Goal: Transaction & Acquisition: Purchase product/service

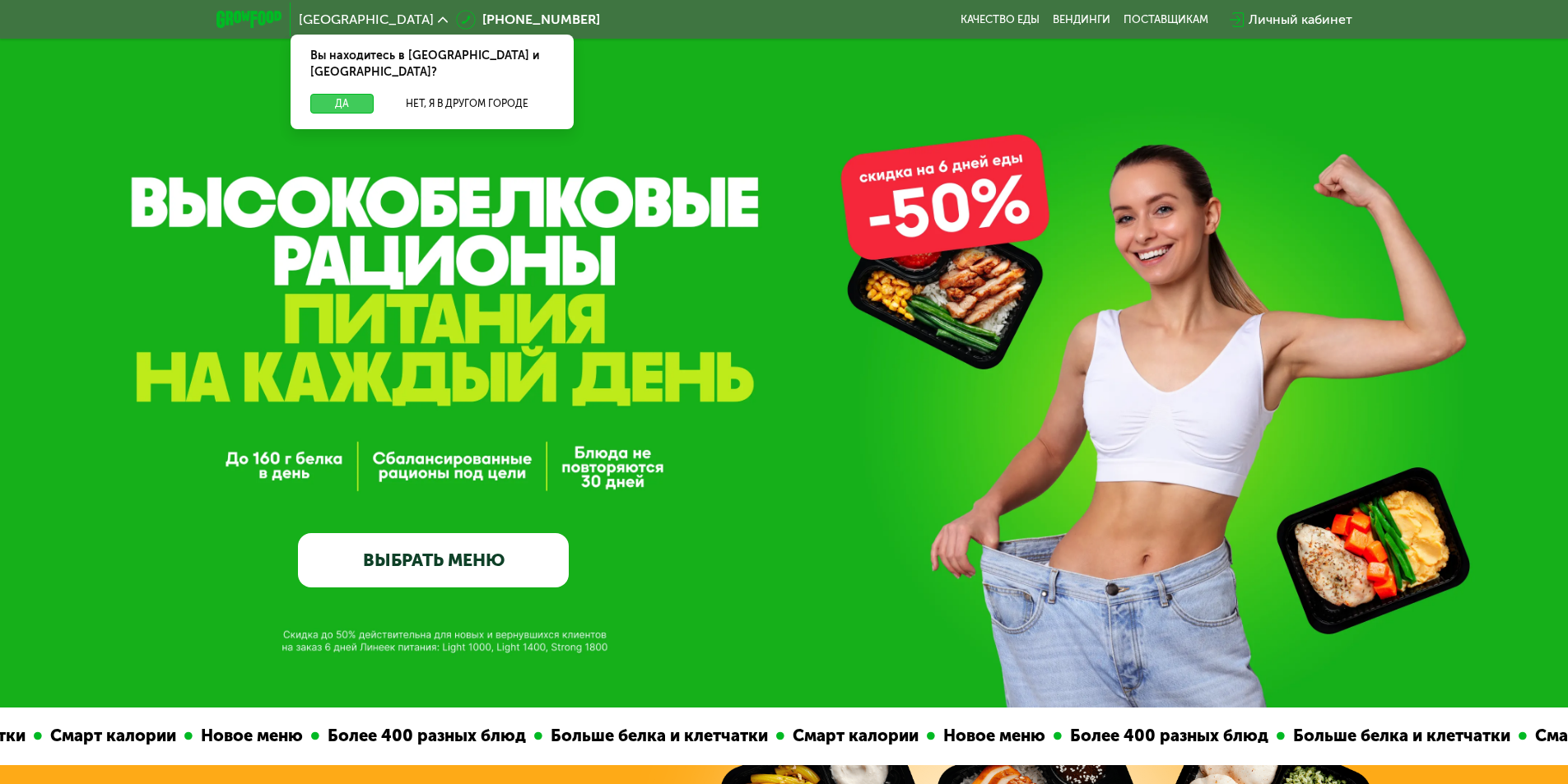
click at [344, 93] on button "Да" at bounding box center [342, 103] width 63 height 19
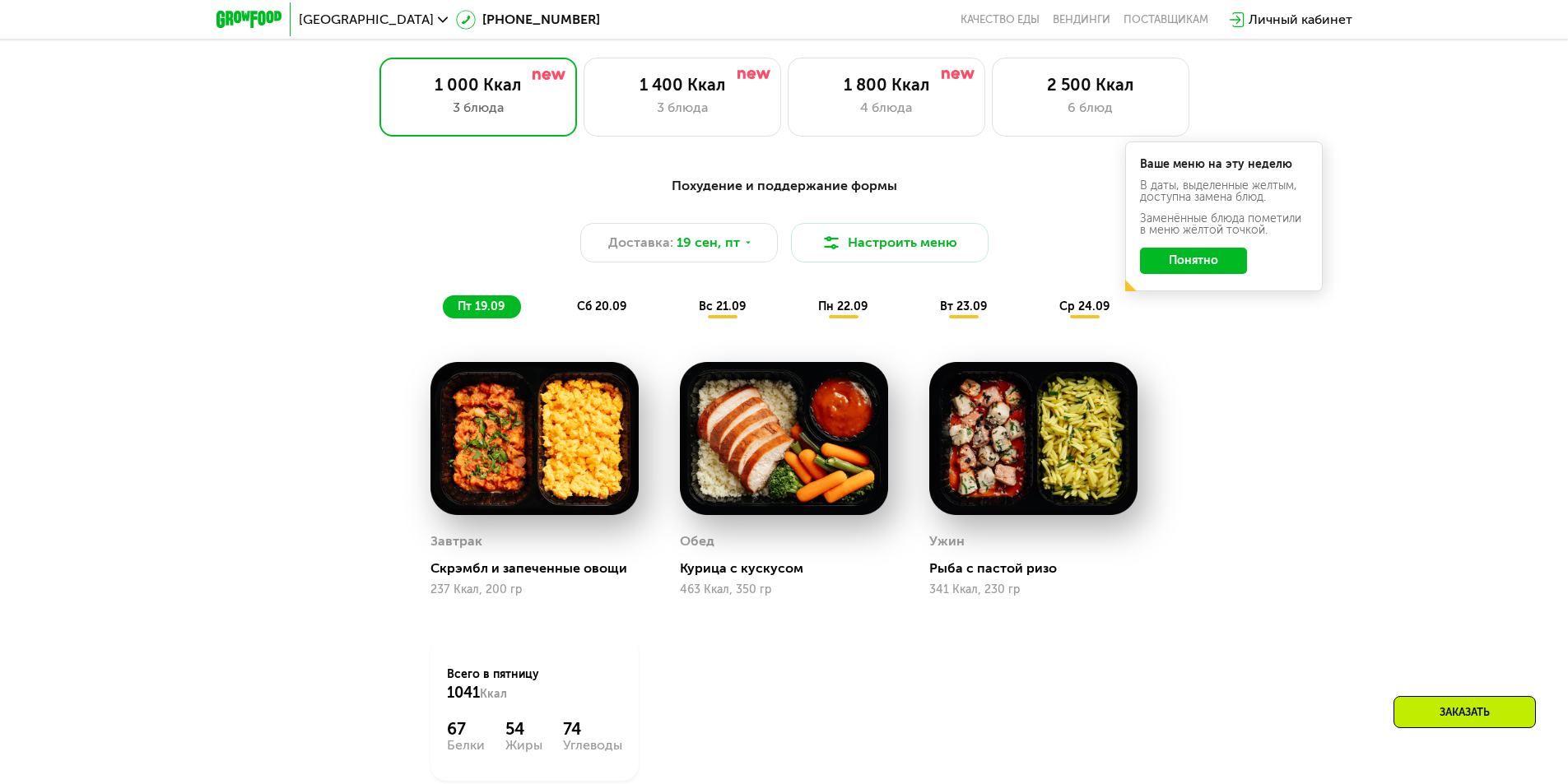
scroll to position [1316, 0]
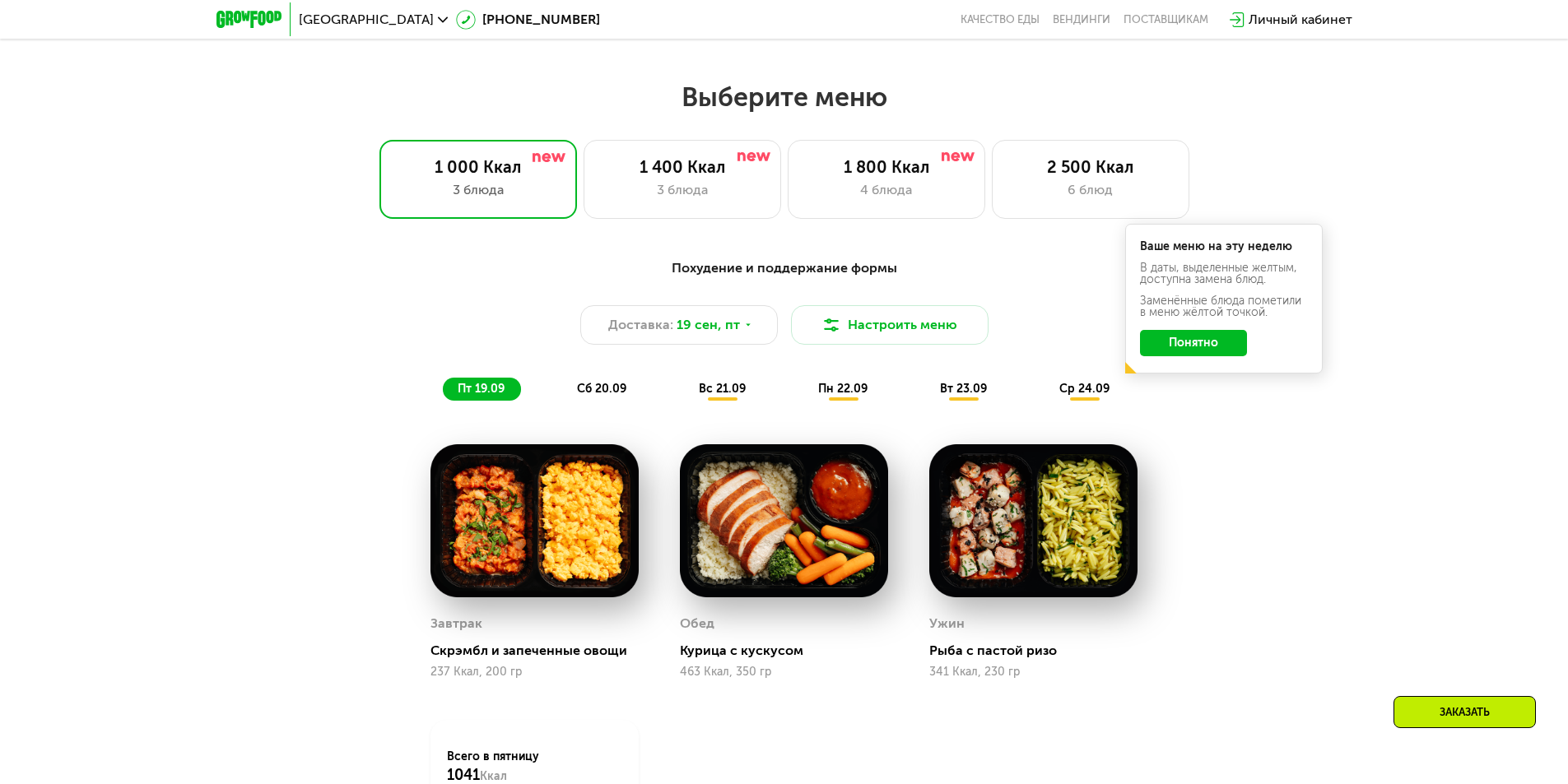
click at [1218, 348] on button "Понятно" at bounding box center [1194, 342] width 107 height 26
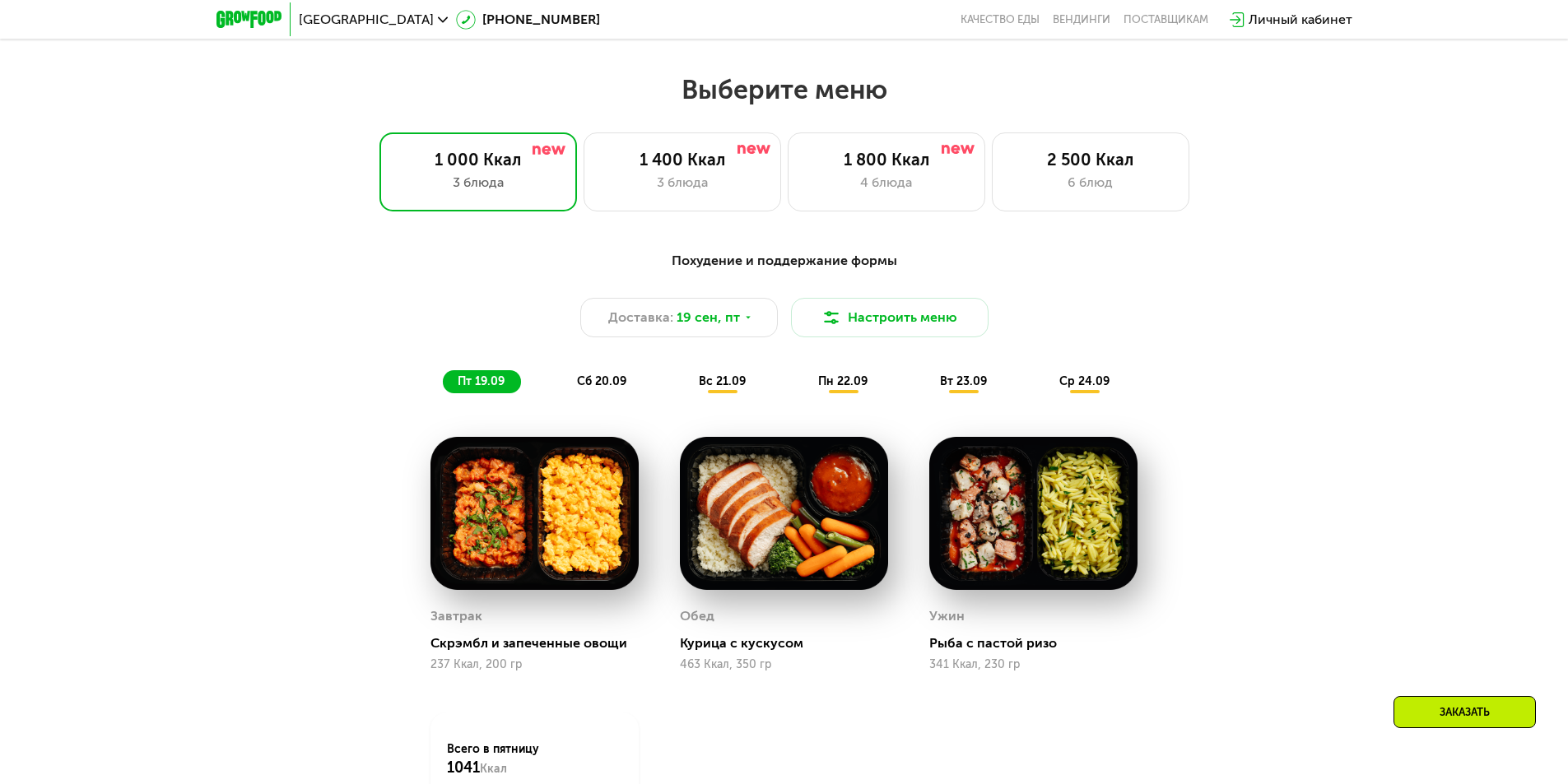
scroll to position [1151, 0]
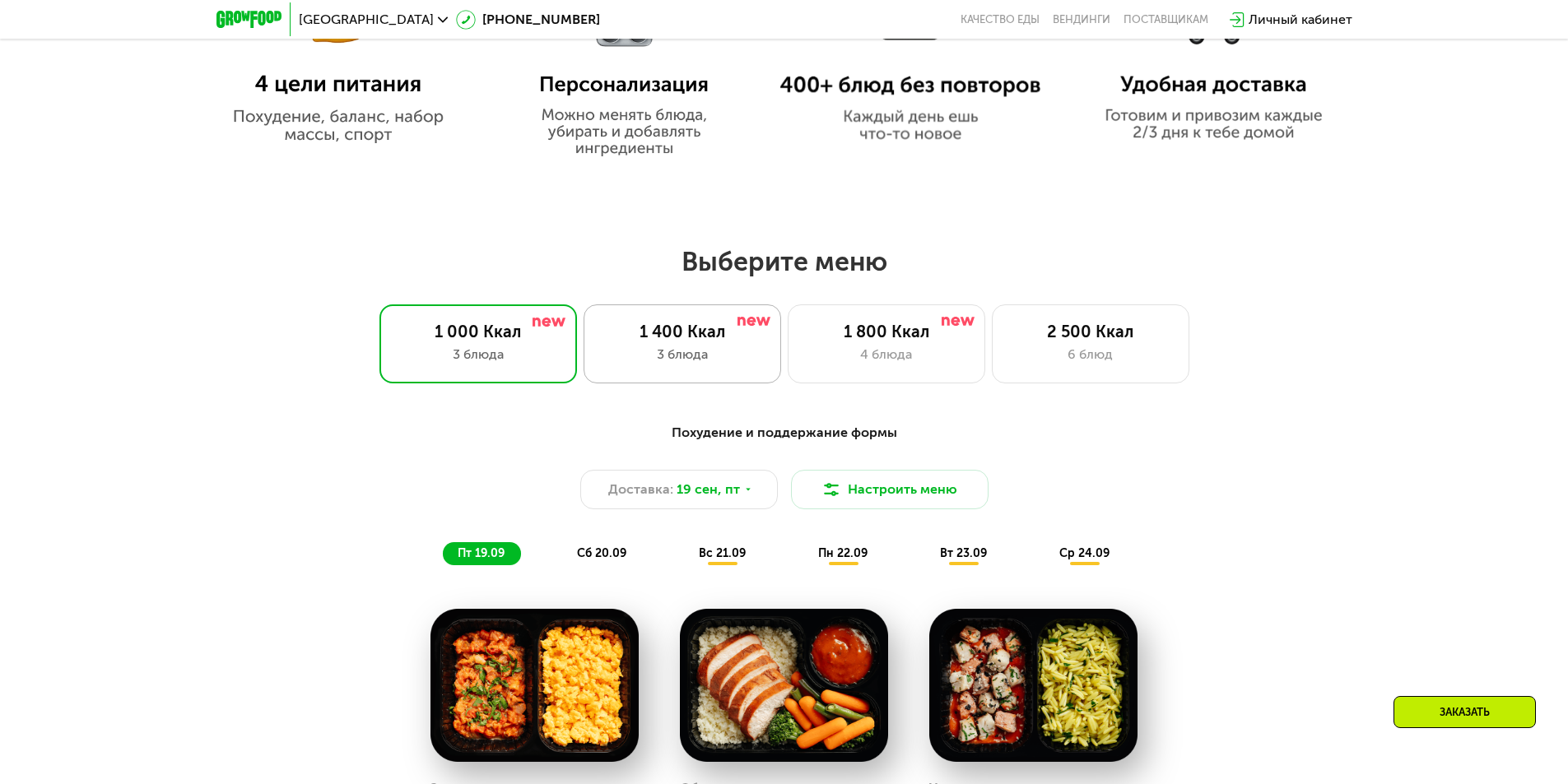
click at [690, 342] on div "1 400 Ккал" at bounding box center [683, 330] width 163 height 19
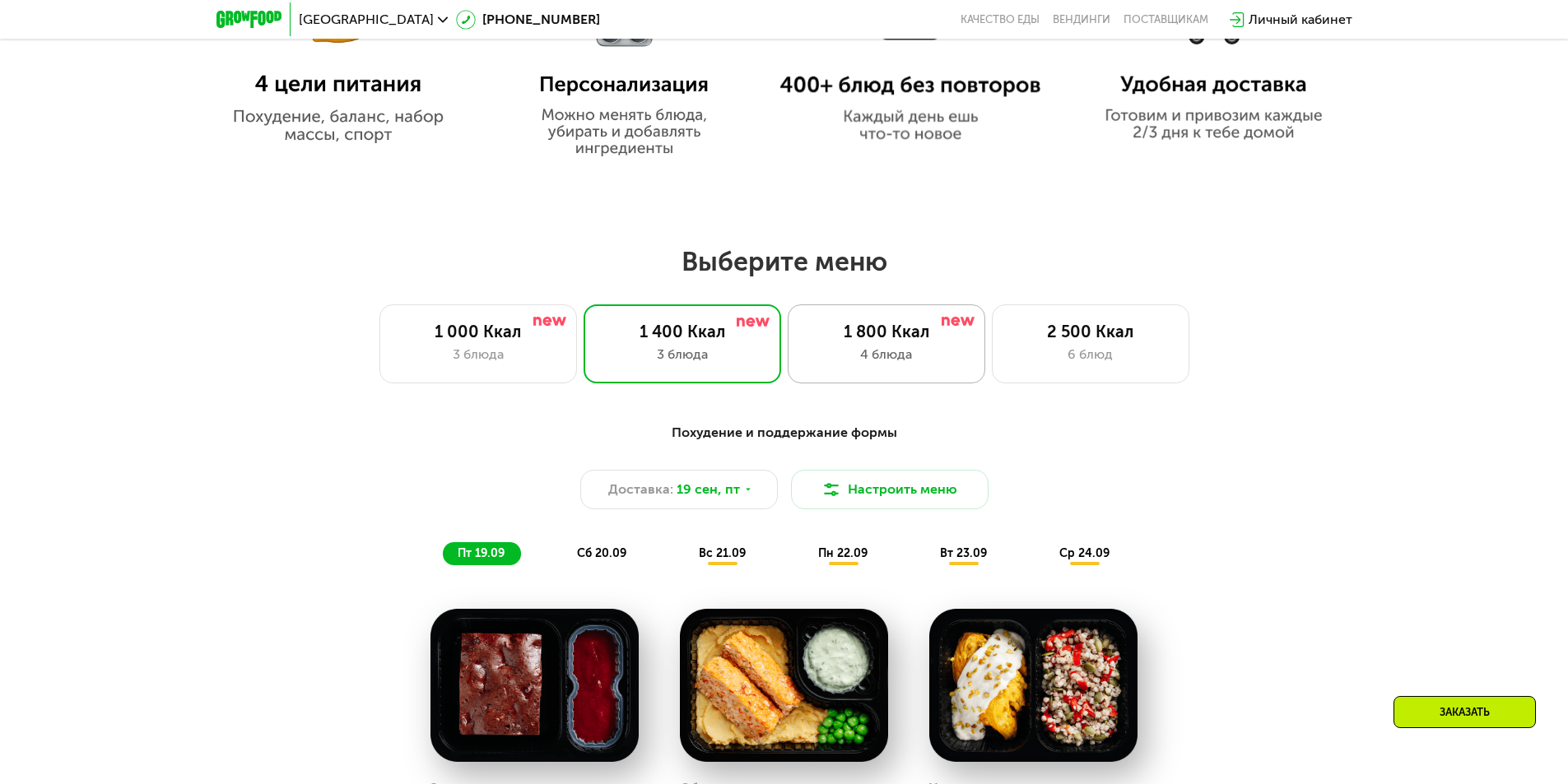
click at [912, 347] on div "1 800 Ккал 4 блюда" at bounding box center [885, 343] width 197 height 79
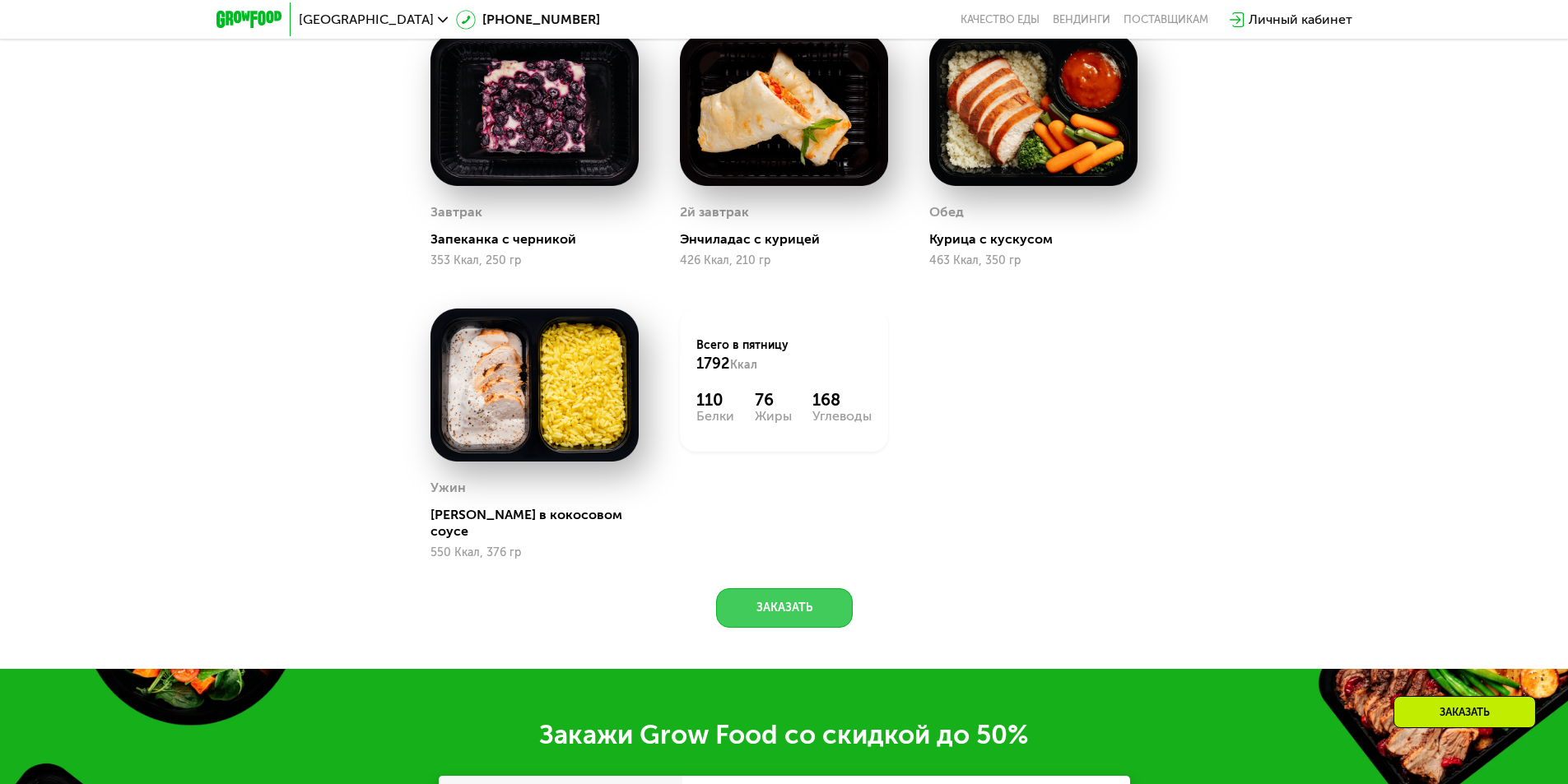
click at [775, 604] on button "Заказать" at bounding box center [784, 607] width 136 height 40
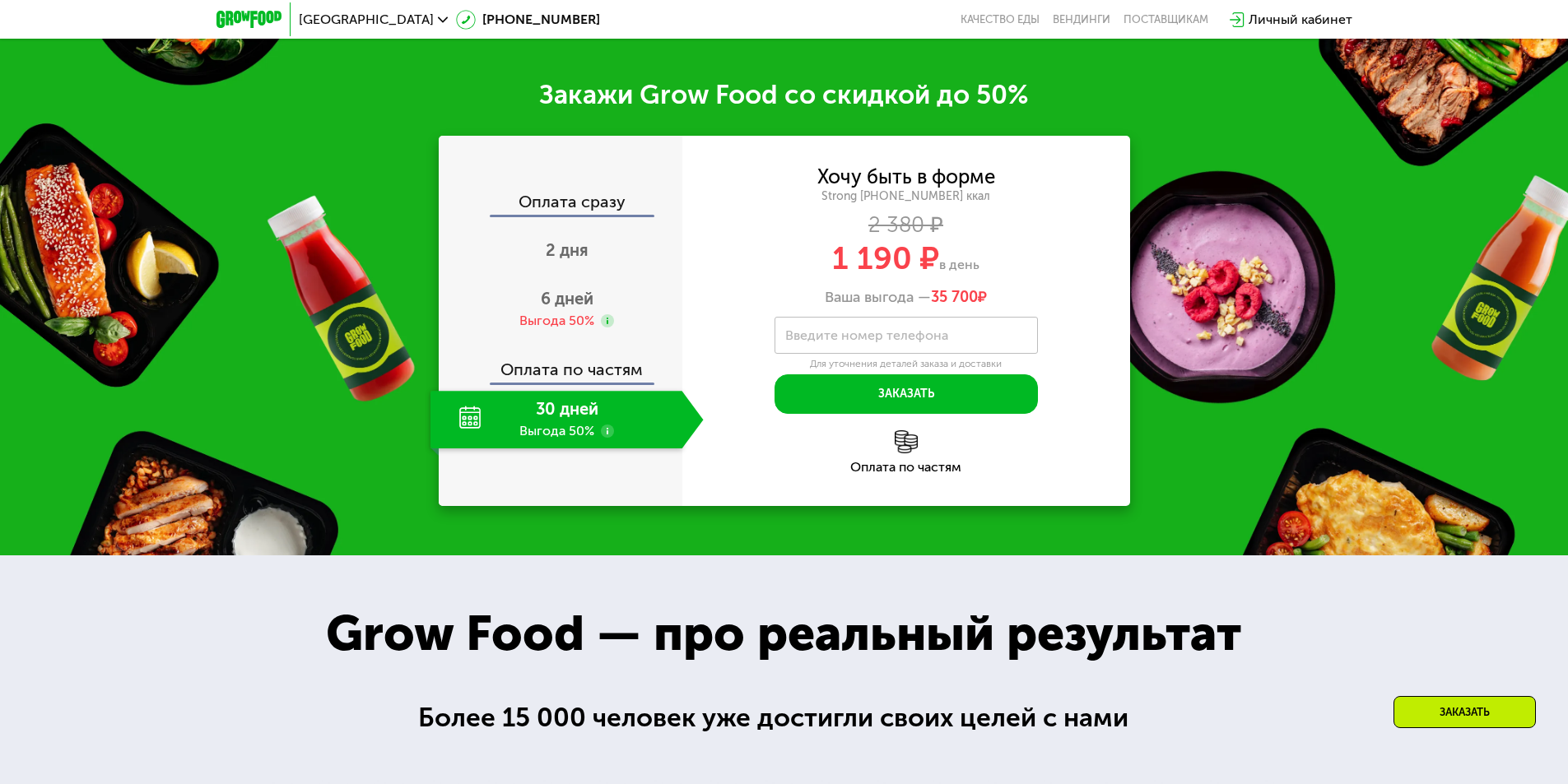
scroll to position [2385, 0]
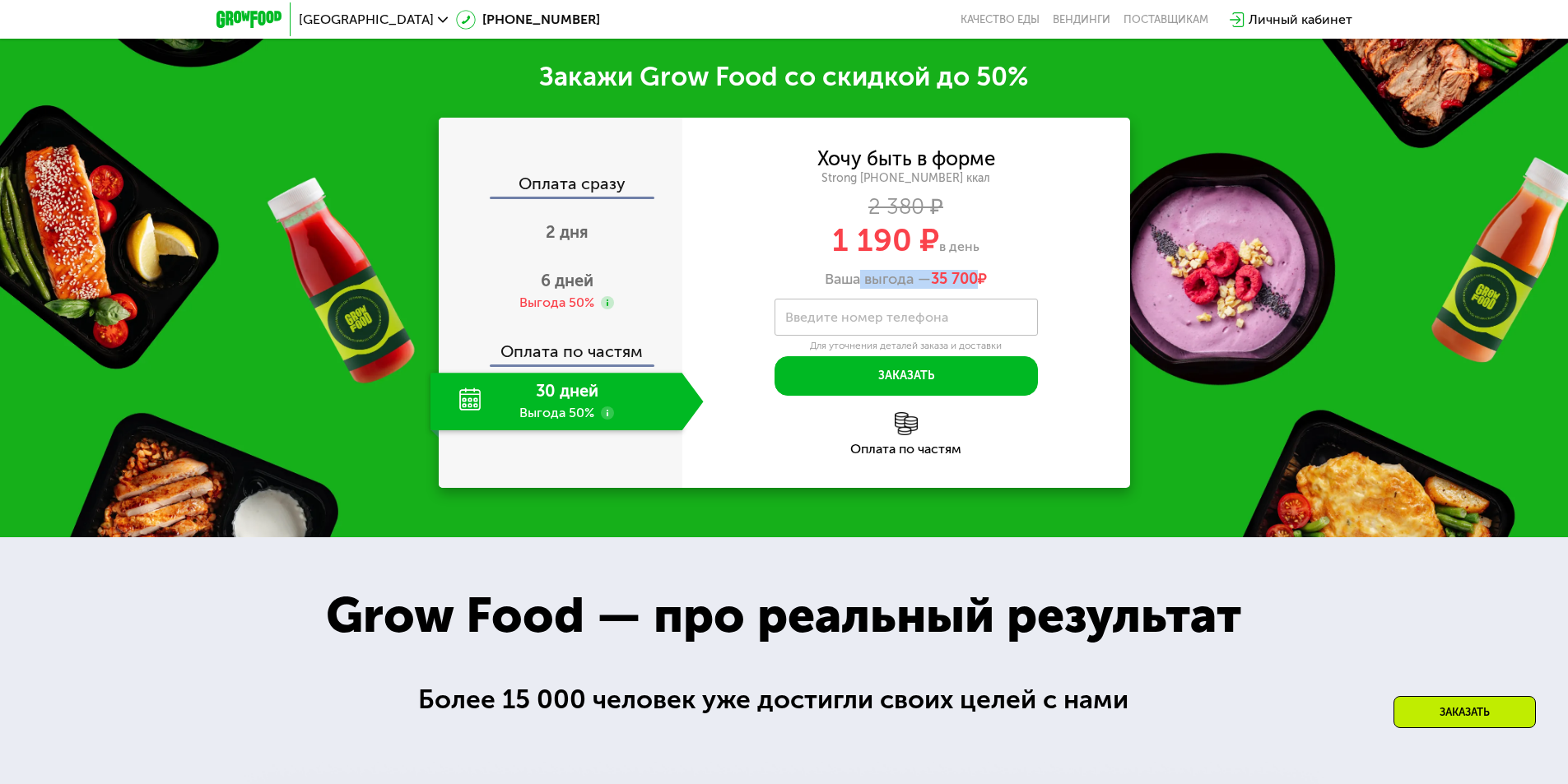
drag, startPoint x: 854, startPoint y: 267, endPoint x: 977, endPoint y: 267, distance: 123.0
click at [977, 270] on div "Ваша выгода — 35 700 ₽" at bounding box center [906, 280] width 447 height 19
click at [943, 255] on div "Хочу быть в форме Strong 1800 ~1800 ккал 2 380 ₽ 1 190 ₽ в день Ваша выгода — 3…" at bounding box center [906, 218] width 447 height 138
click at [537, 280] on div "6 дней Выгода 50%" at bounding box center [567, 291] width 273 height 57
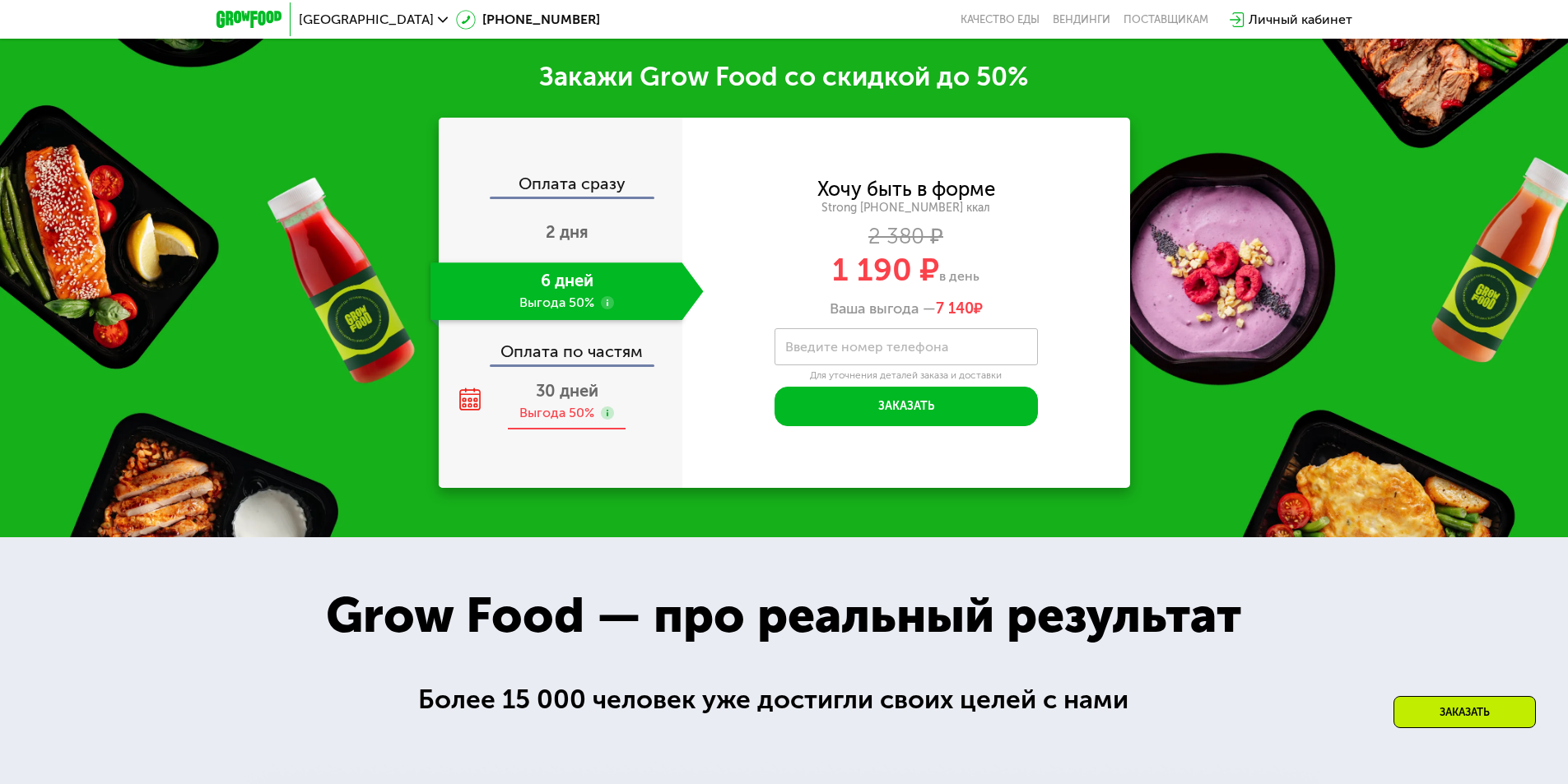
click at [582, 389] on span "30 дней" at bounding box center [567, 390] width 63 height 19
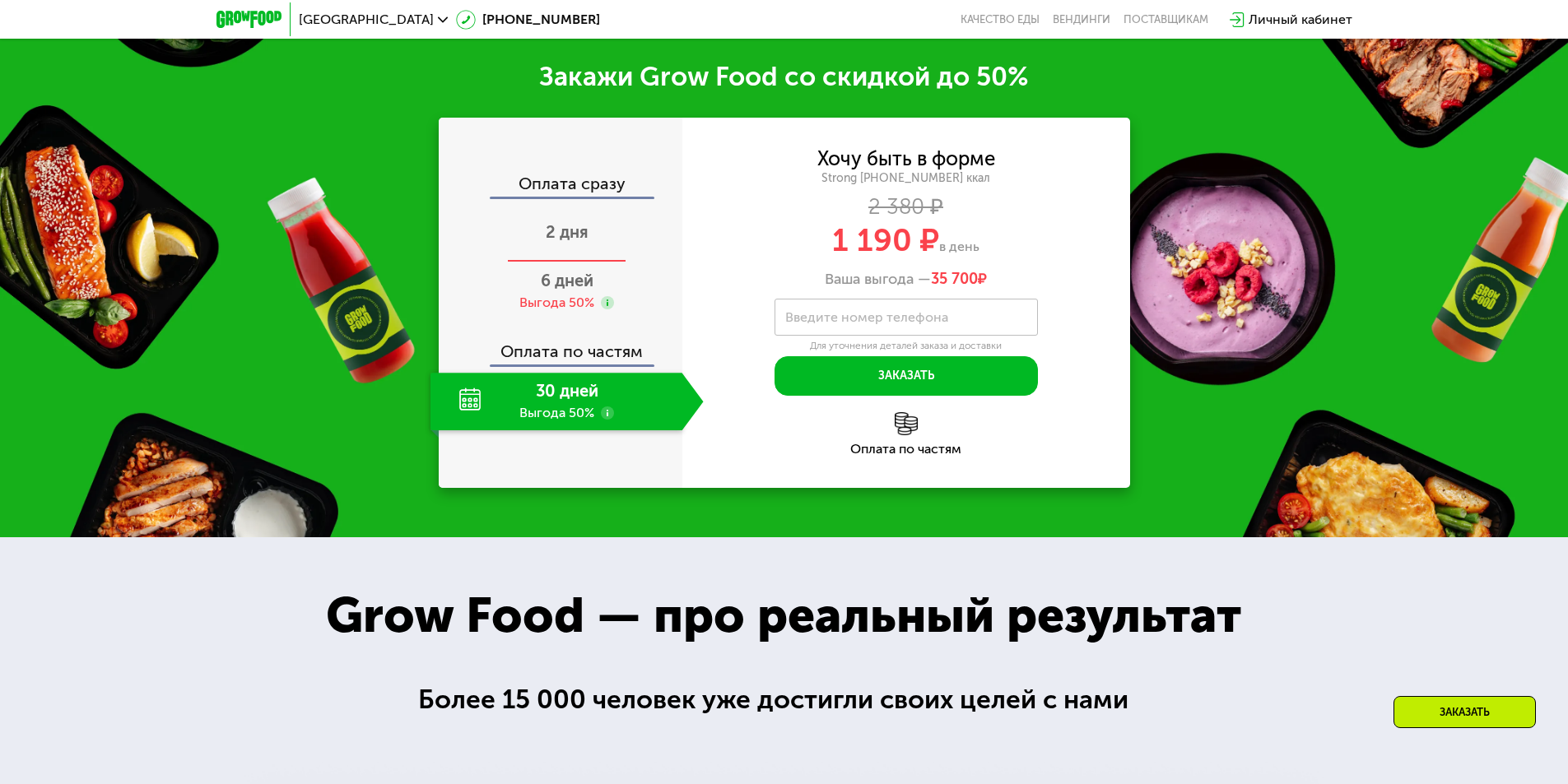
click at [572, 222] on span "2 дня" at bounding box center [567, 231] width 43 height 19
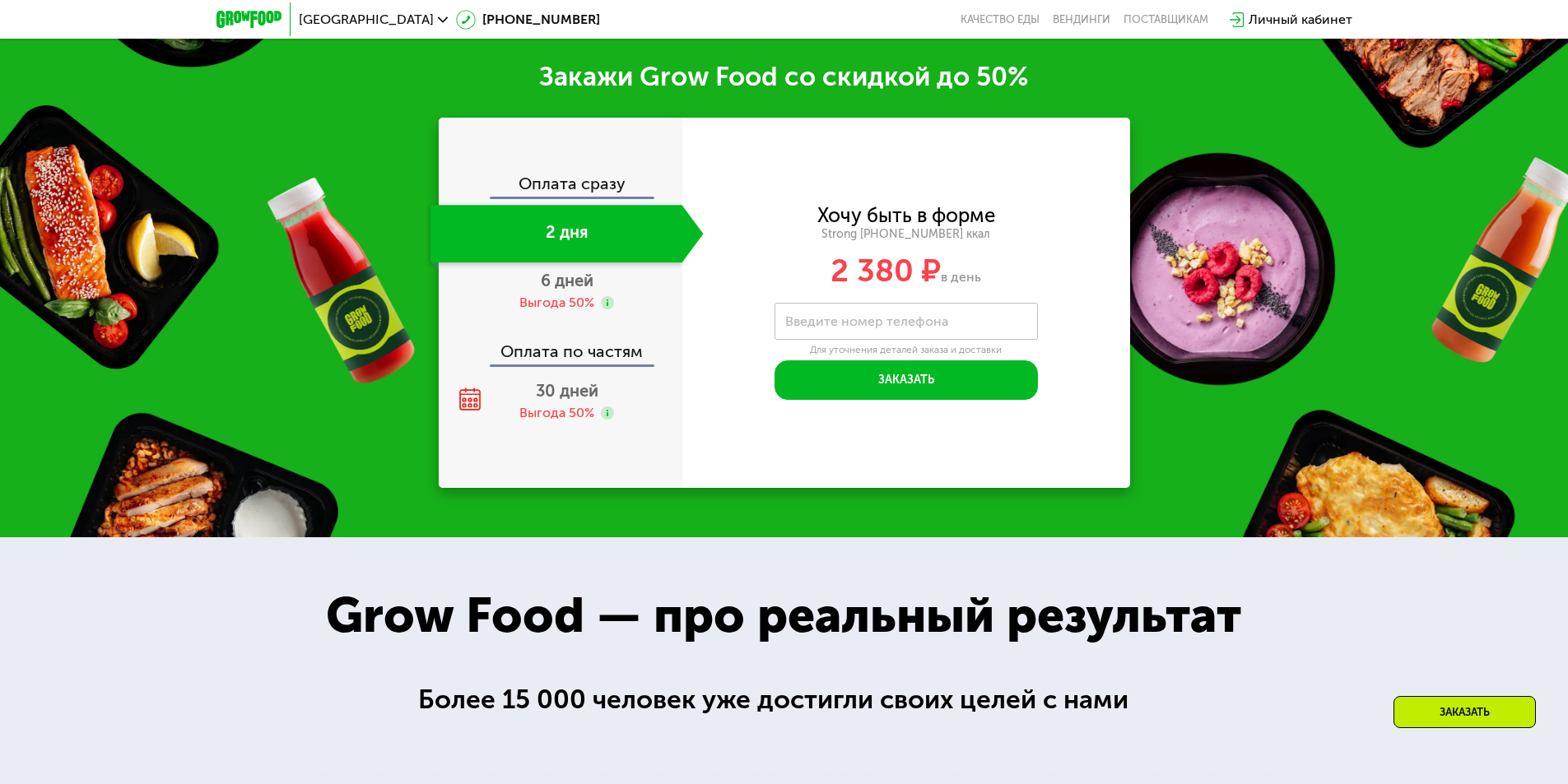
click at [565, 389] on span "30 дней" at bounding box center [567, 390] width 63 height 19
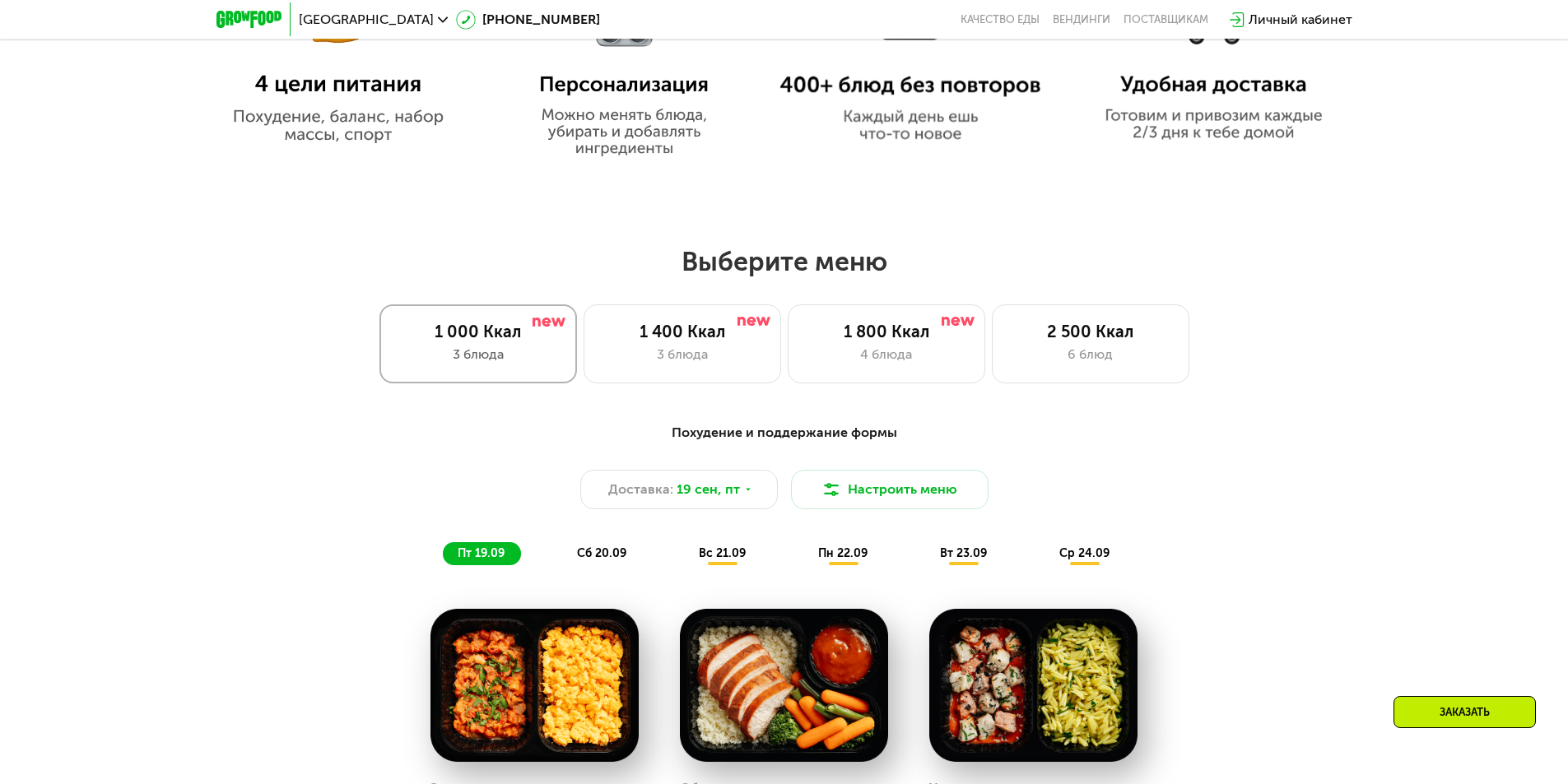
scroll to position [1562, 0]
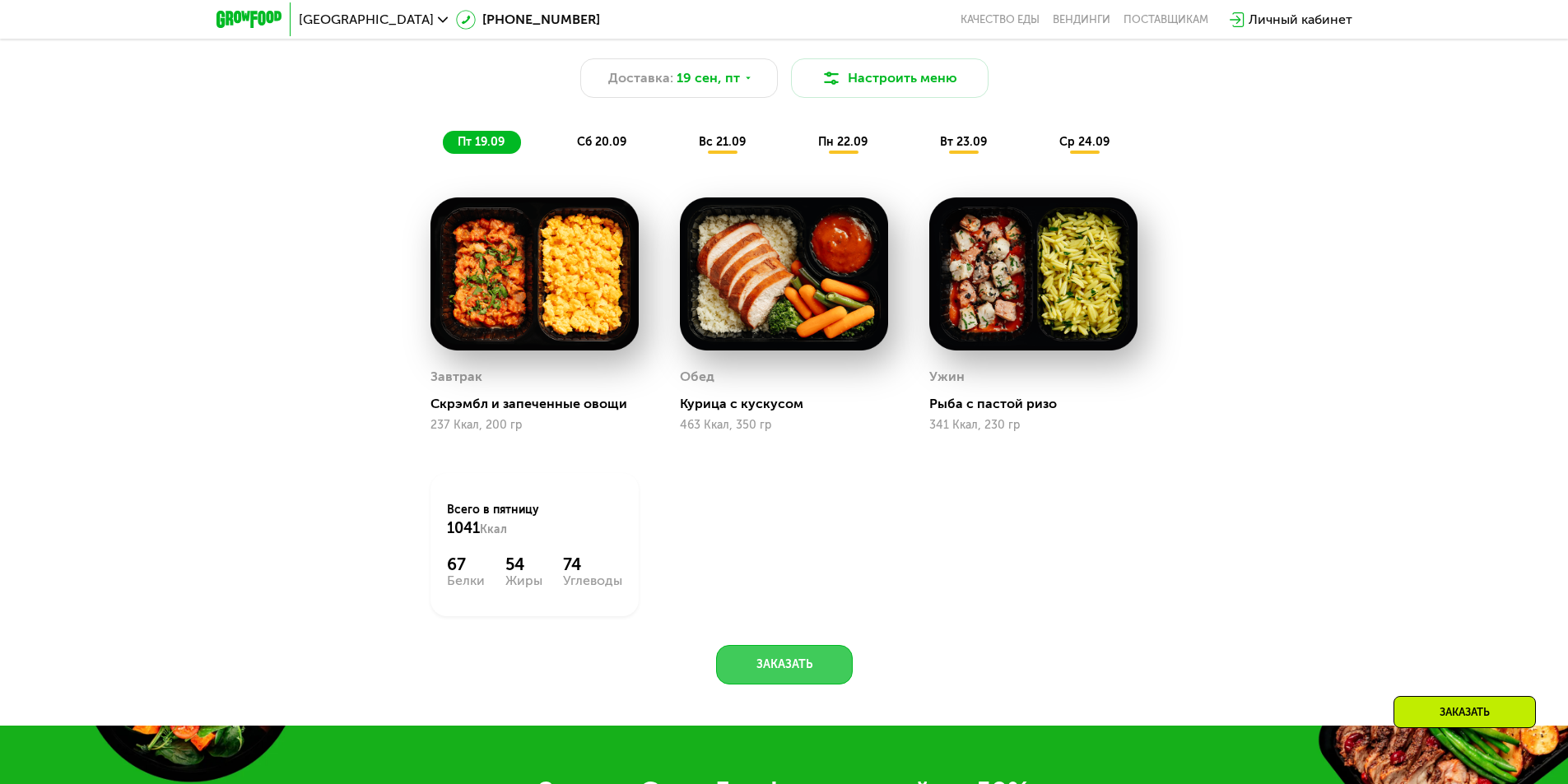
click at [789, 665] on button "Заказать" at bounding box center [784, 665] width 136 height 40
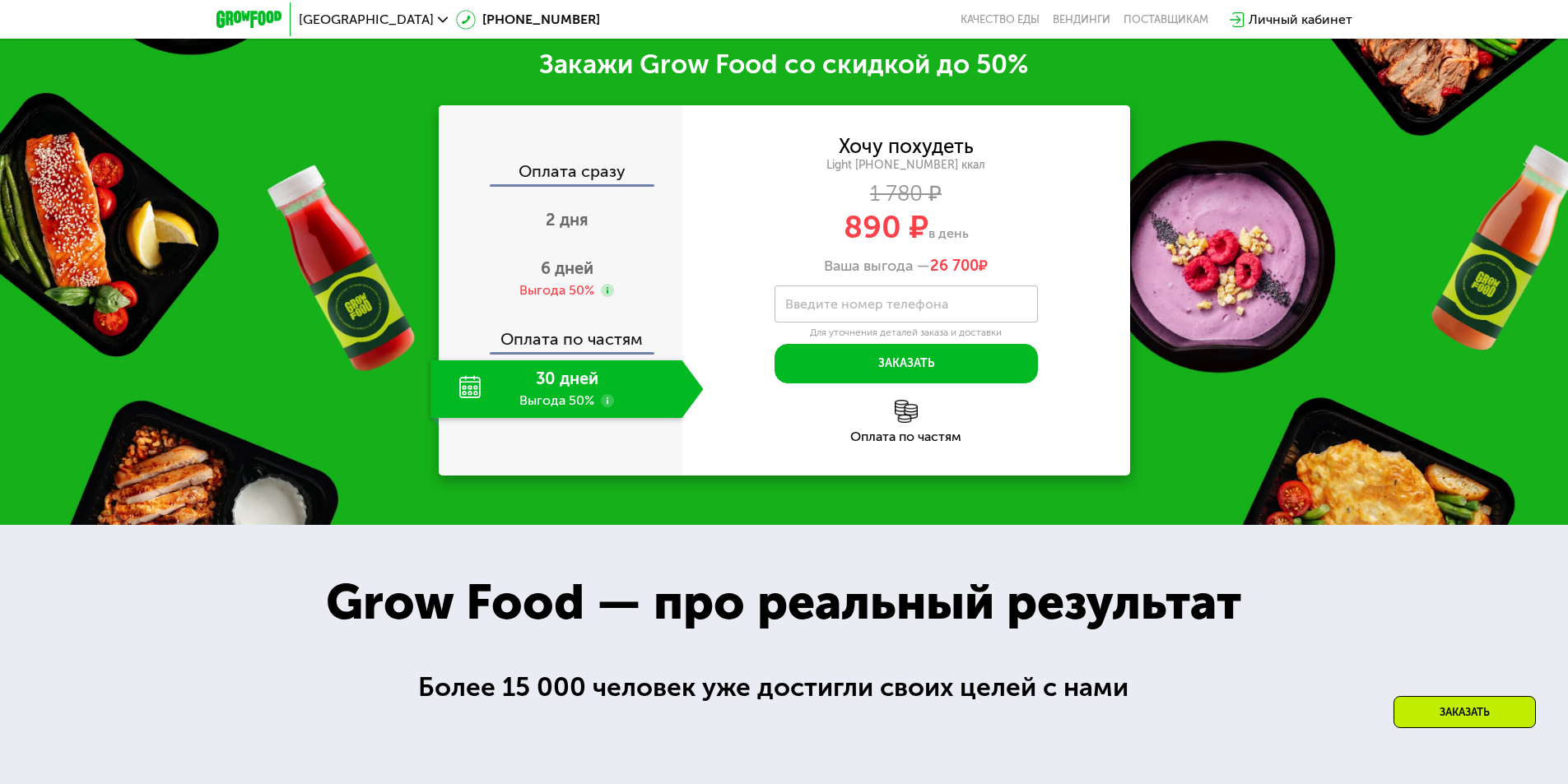
scroll to position [2294, 0]
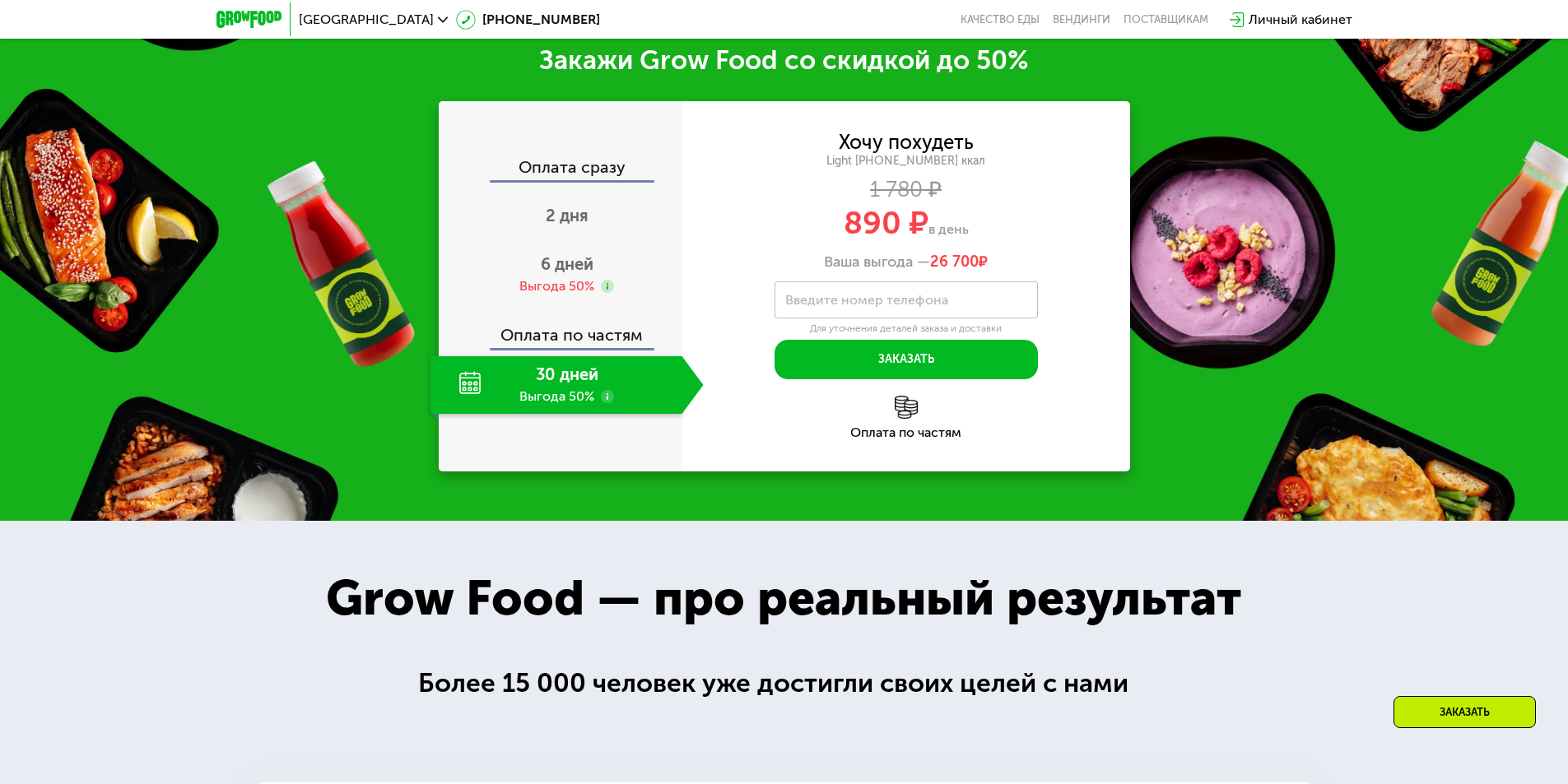
click at [910, 429] on div "Оплата по частям" at bounding box center [906, 417] width 447 height 44
click at [902, 424] on div "Оплата по частям" at bounding box center [906, 417] width 447 height 44
click at [543, 283] on div "Выгода 50%" at bounding box center [557, 286] width 75 height 19
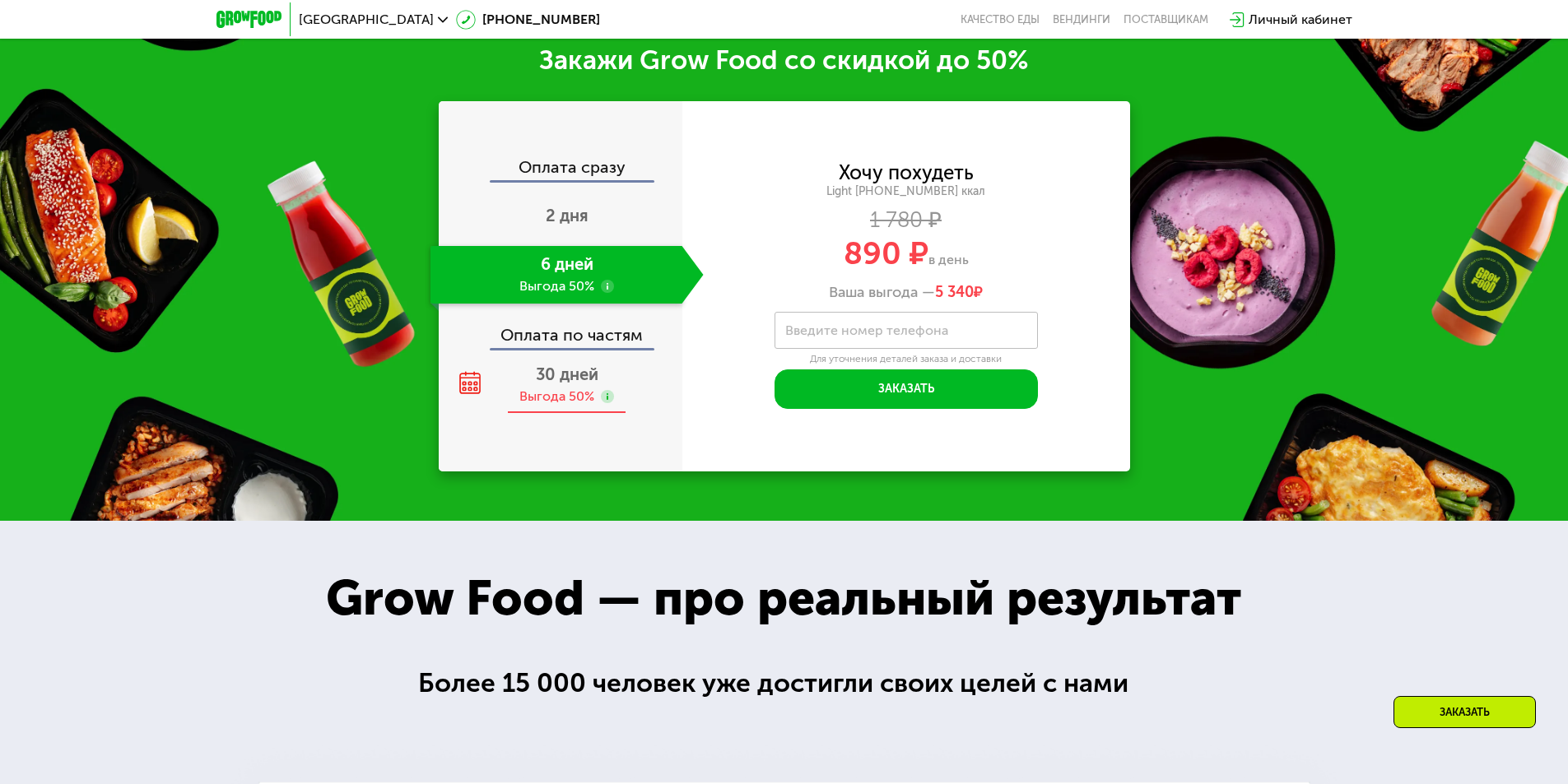
click at [563, 384] on span "30 дней" at bounding box center [567, 374] width 63 height 19
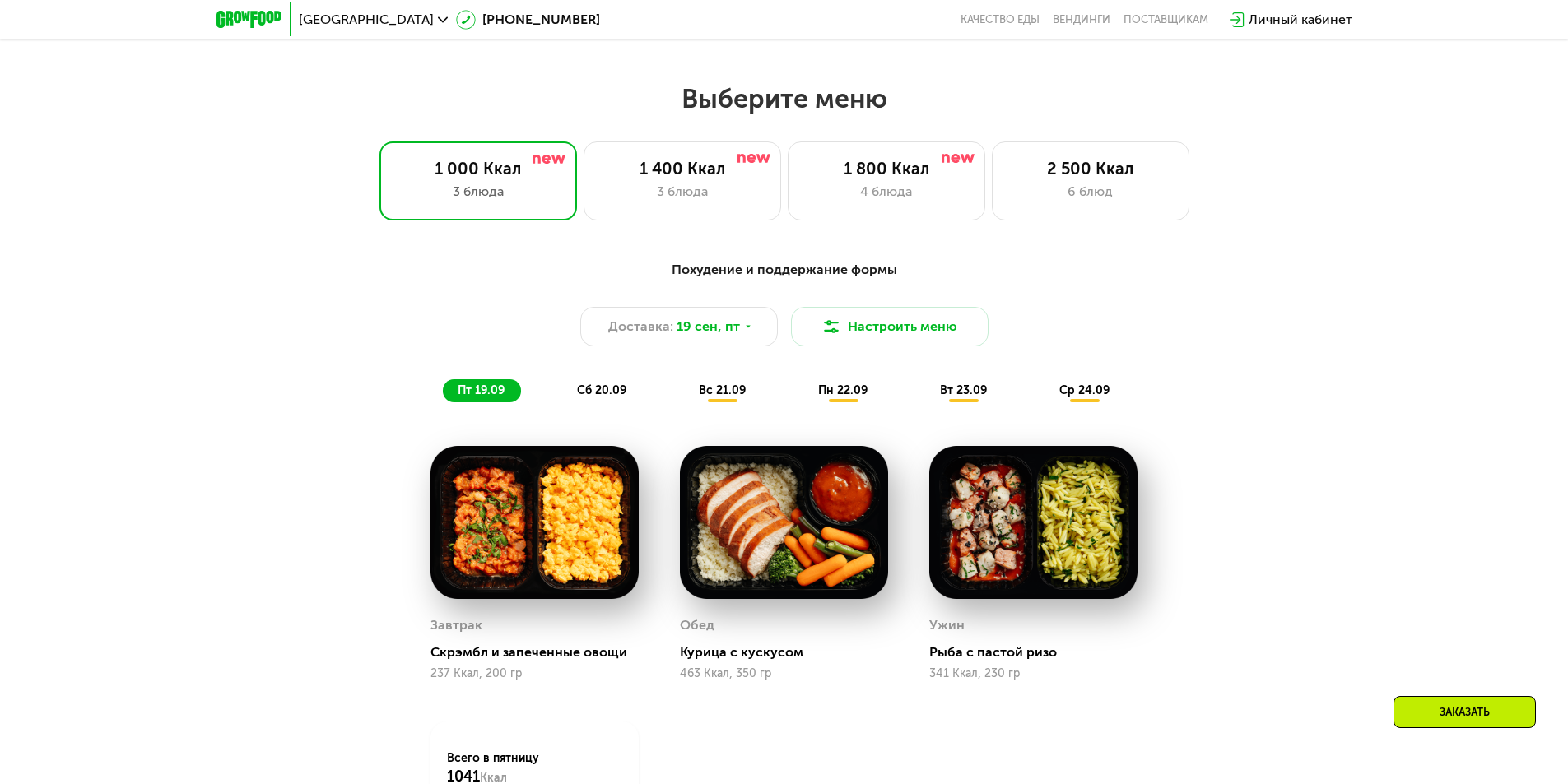
scroll to position [1225, 0]
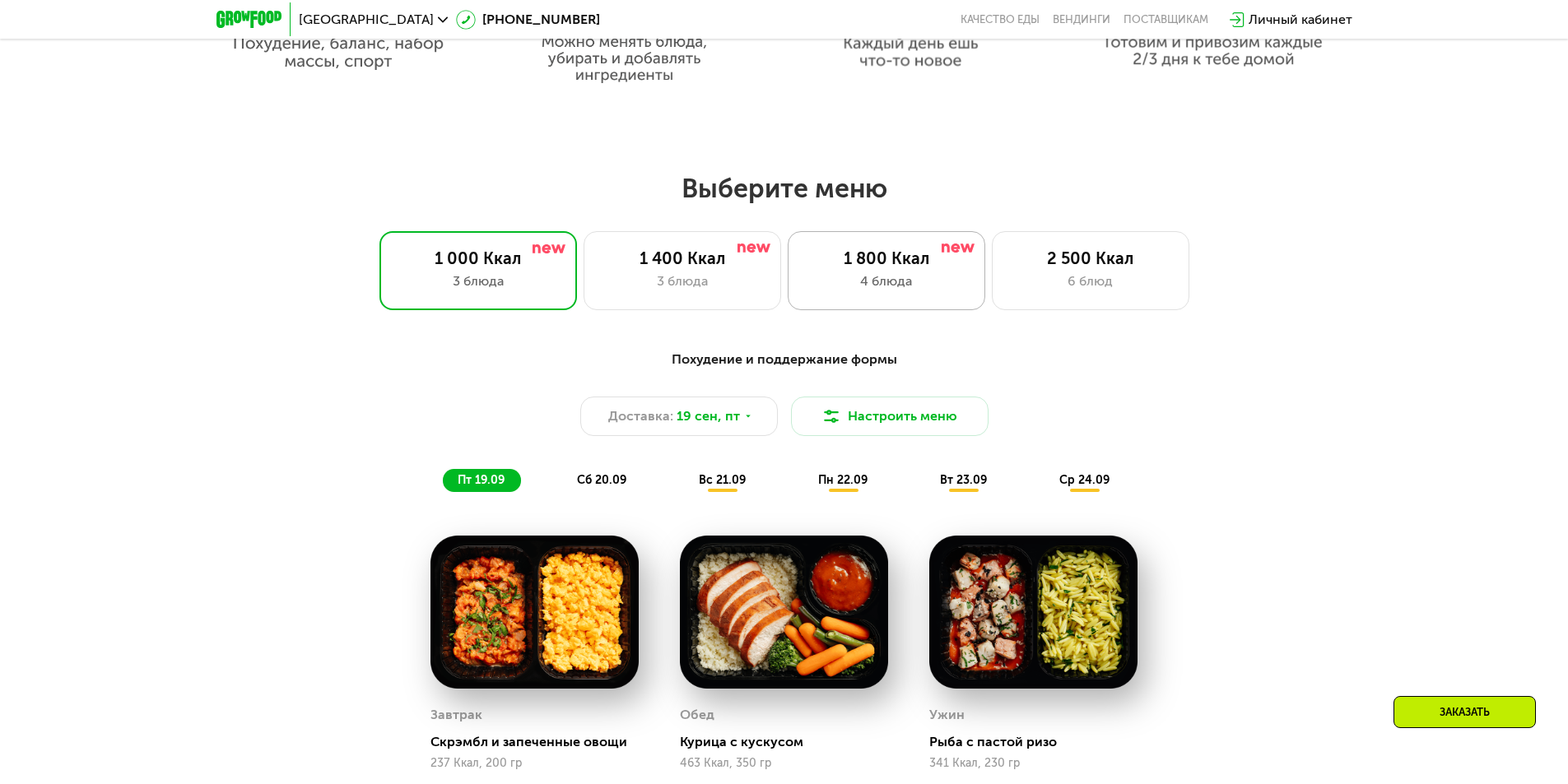
click at [906, 289] on div "4 блюда" at bounding box center [886, 280] width 163 height 19
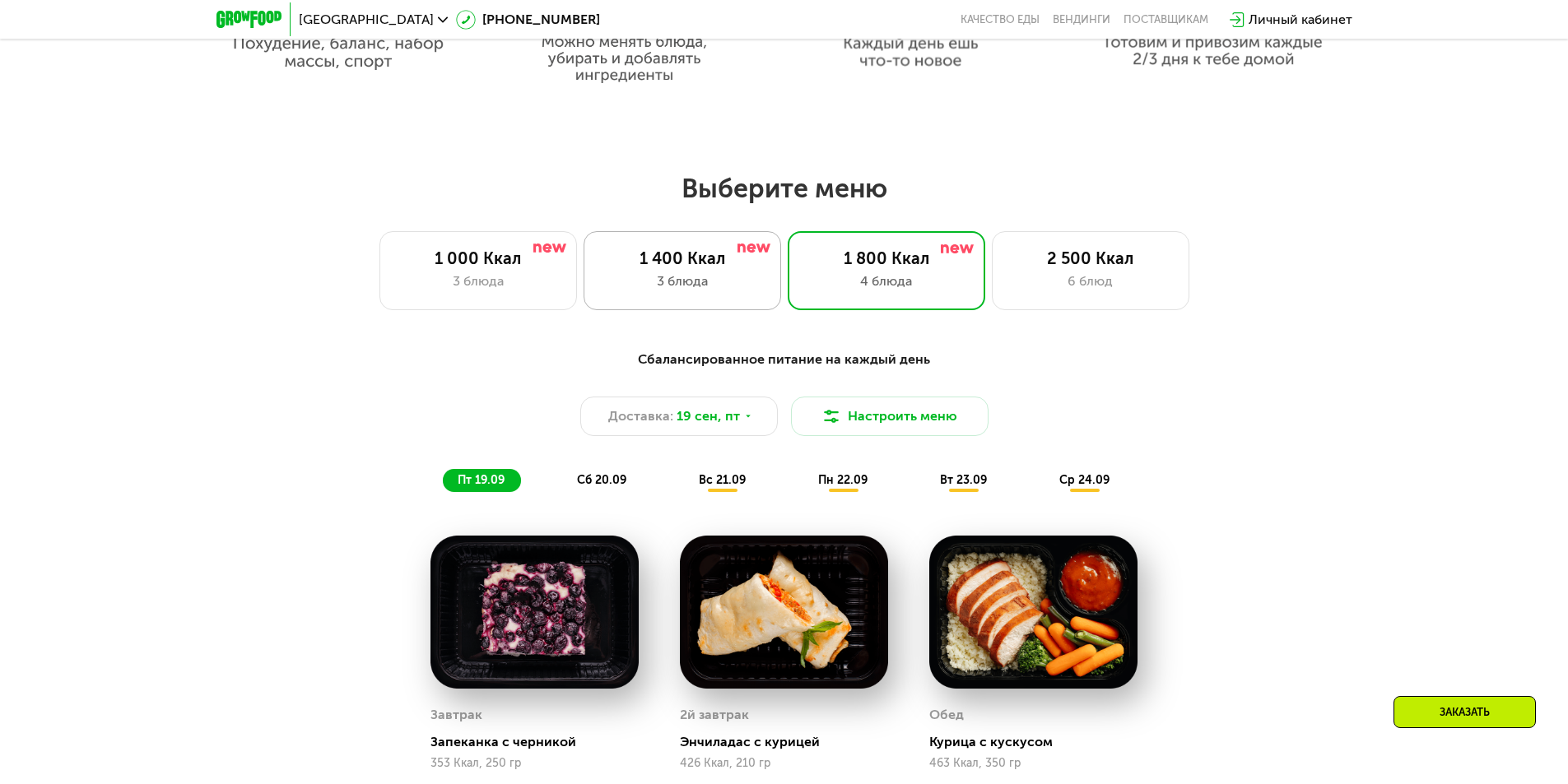
click at [706, 292] on div "3 блюда" at bounding box center [683, 280] width 163 height 19
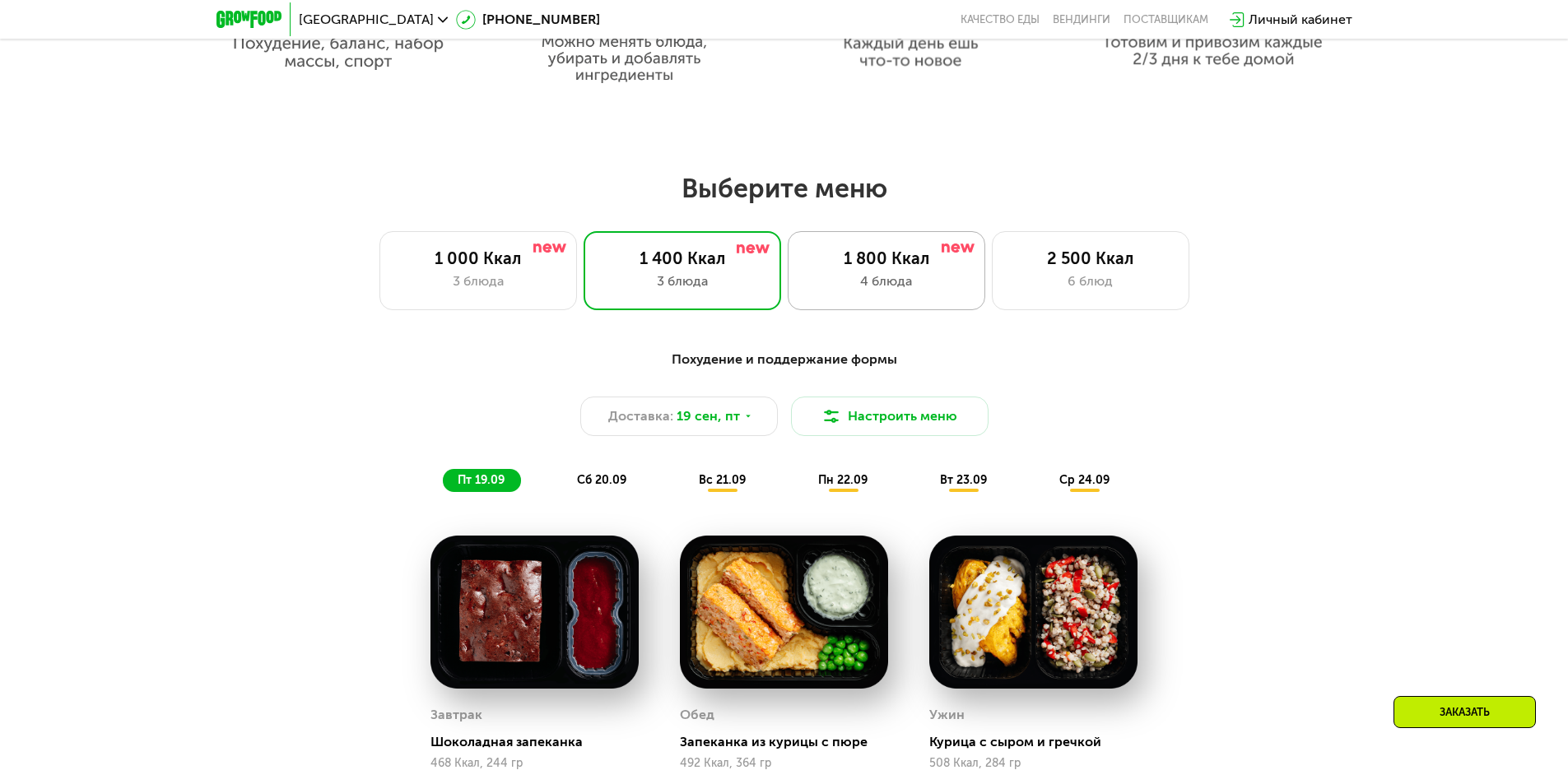
click at [839, 285] on div "4 блюда" at bounding box center [886, 280] width 163 height 19
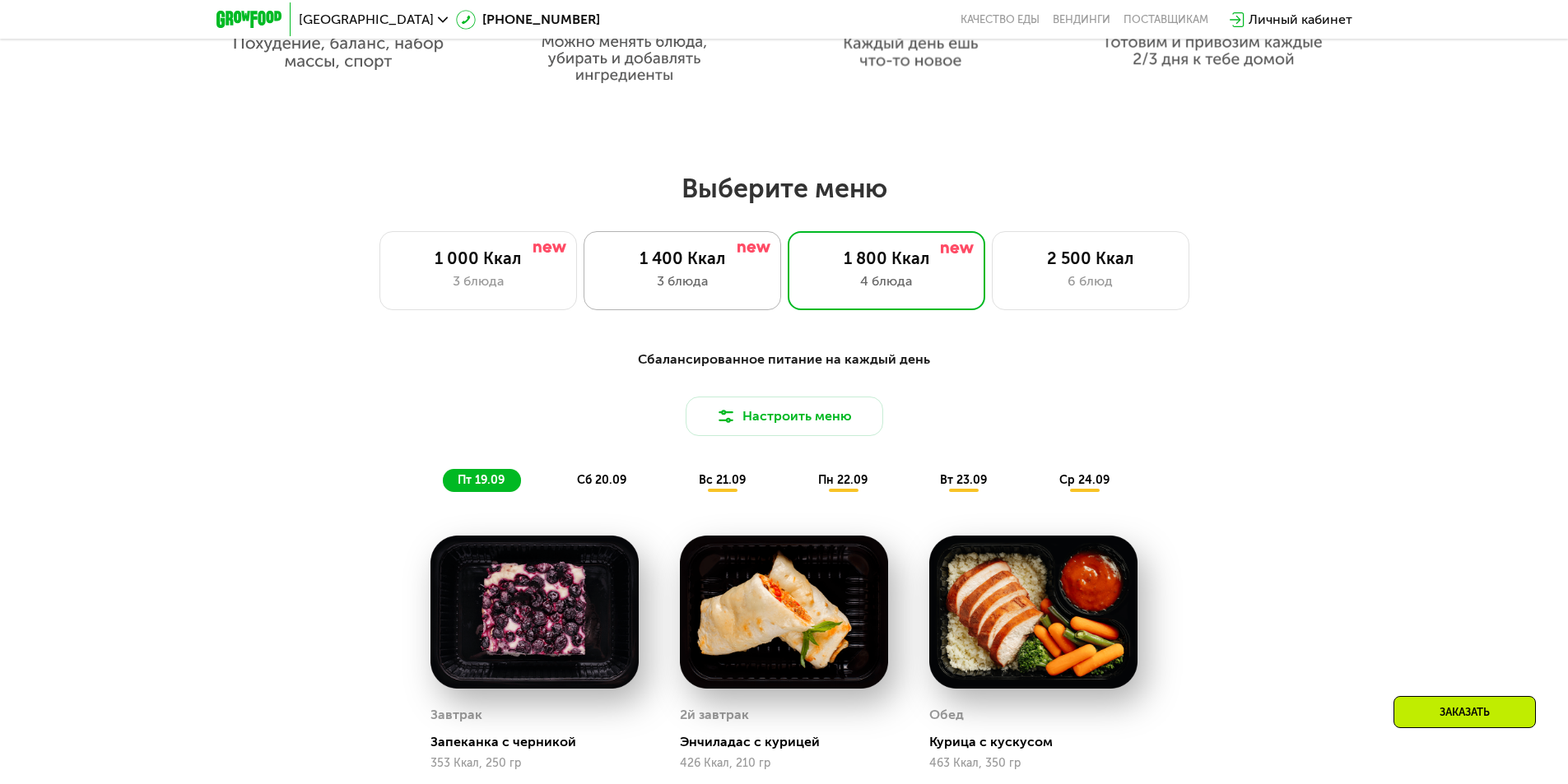
click at [727, 288] on div "3 блюда" at bounding box center [683, 280] width 163 height 19
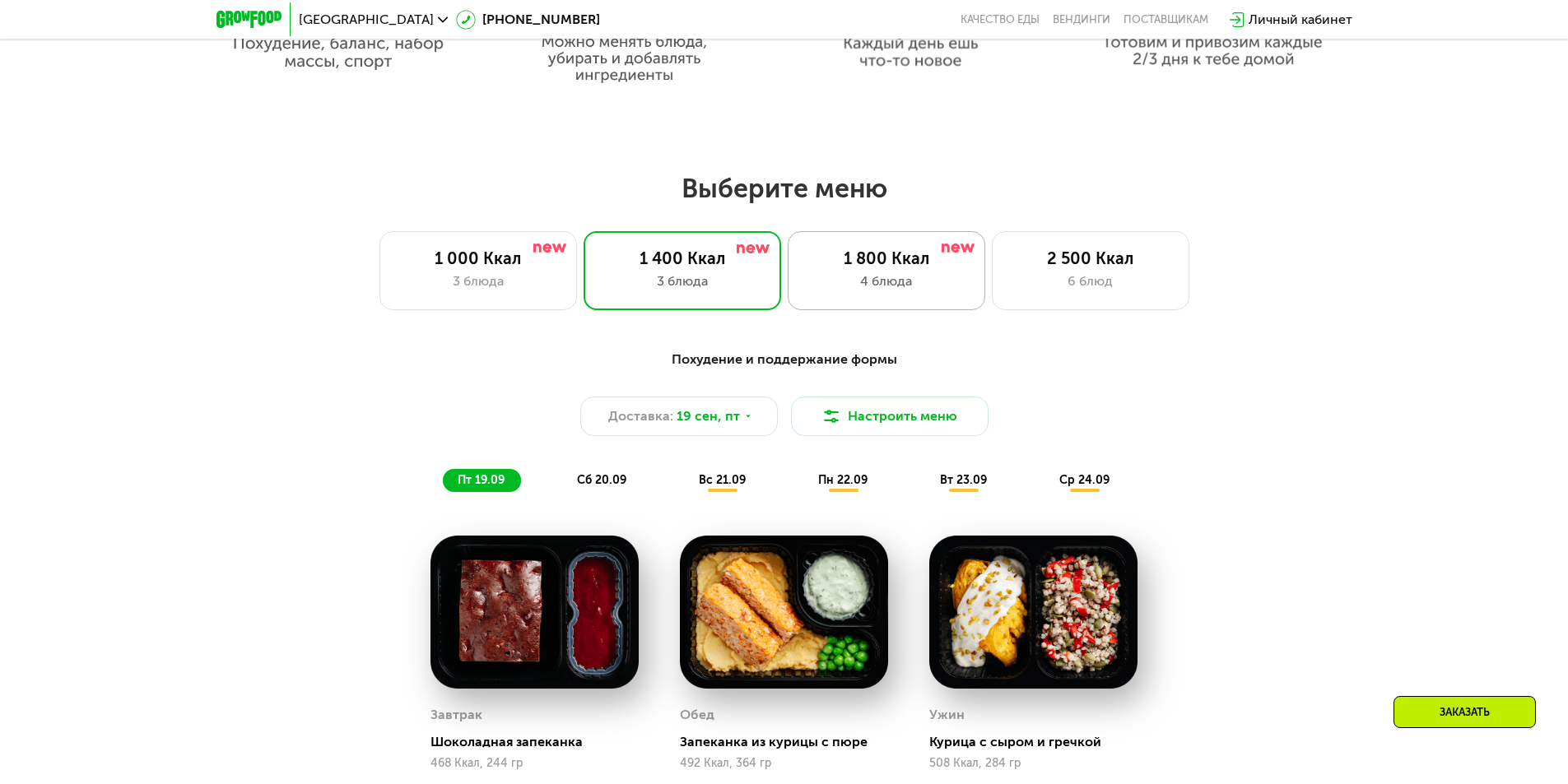
click at [842, 268] on div "1 800 Ккал" at bounding box center [886, 257] width 163 height 19
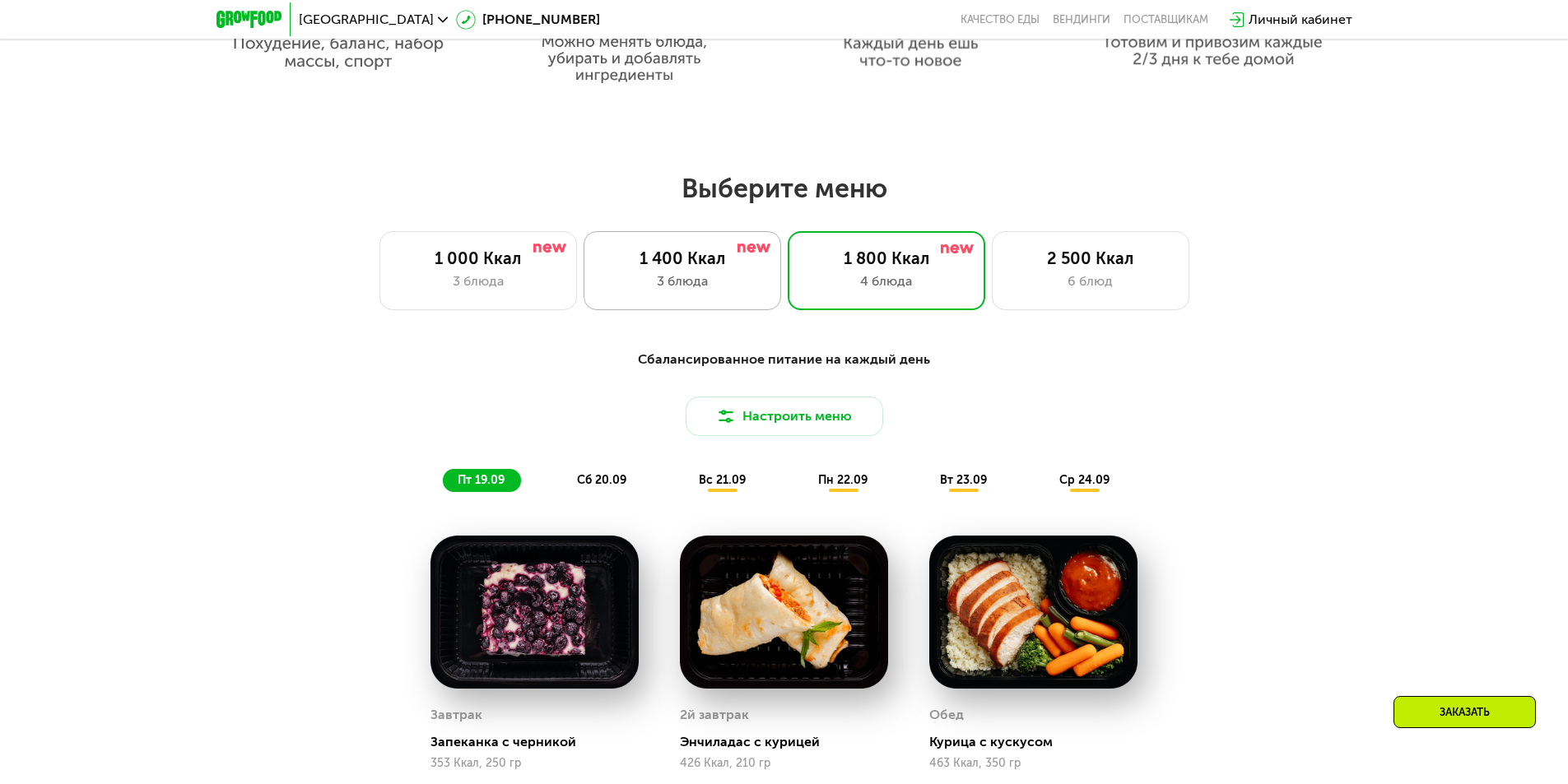
click at [662, 280] on div "3 блюда" at bounding box center [683, 280] width 163 height 19
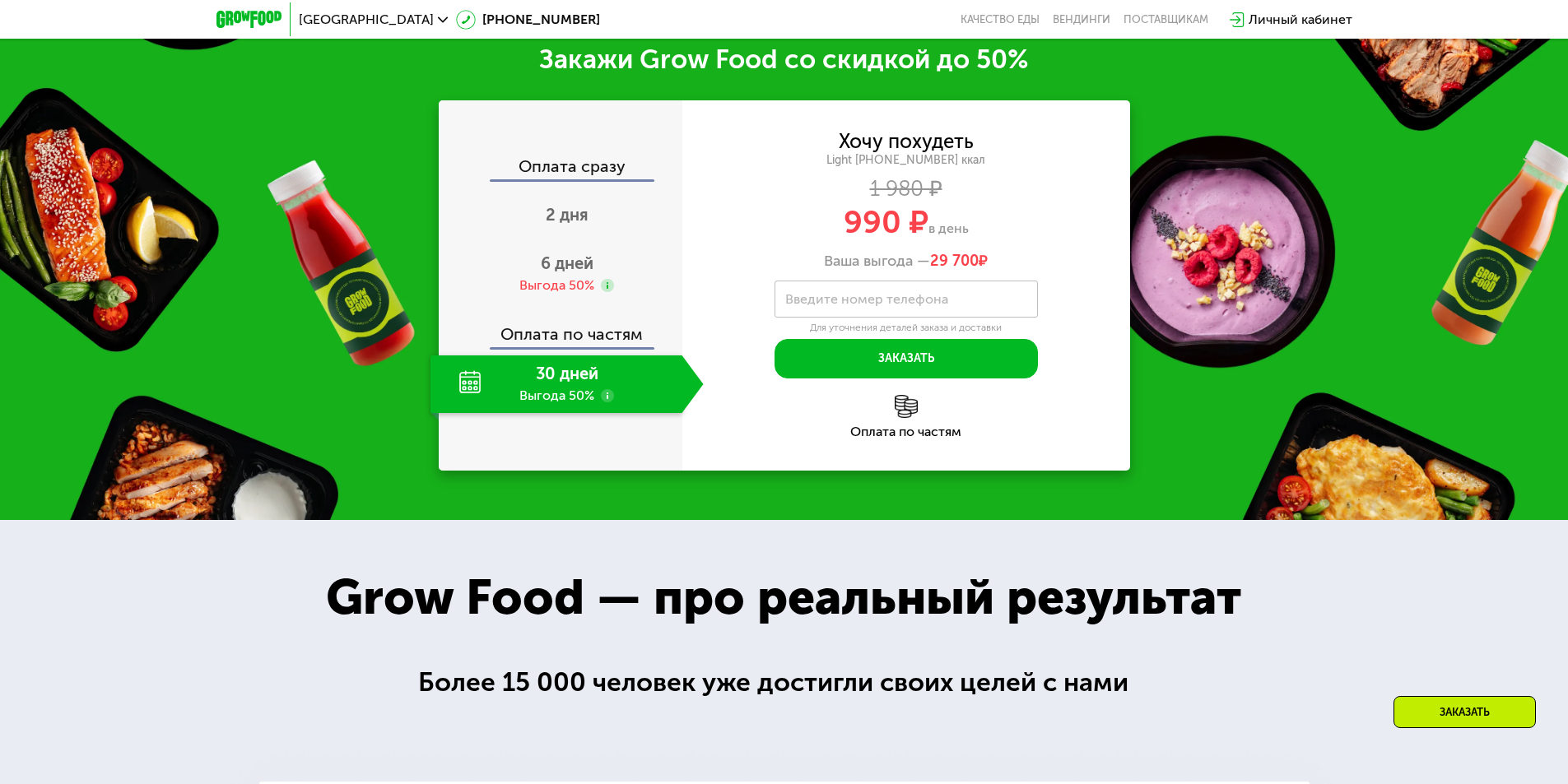
scroll to position [2294, 0]
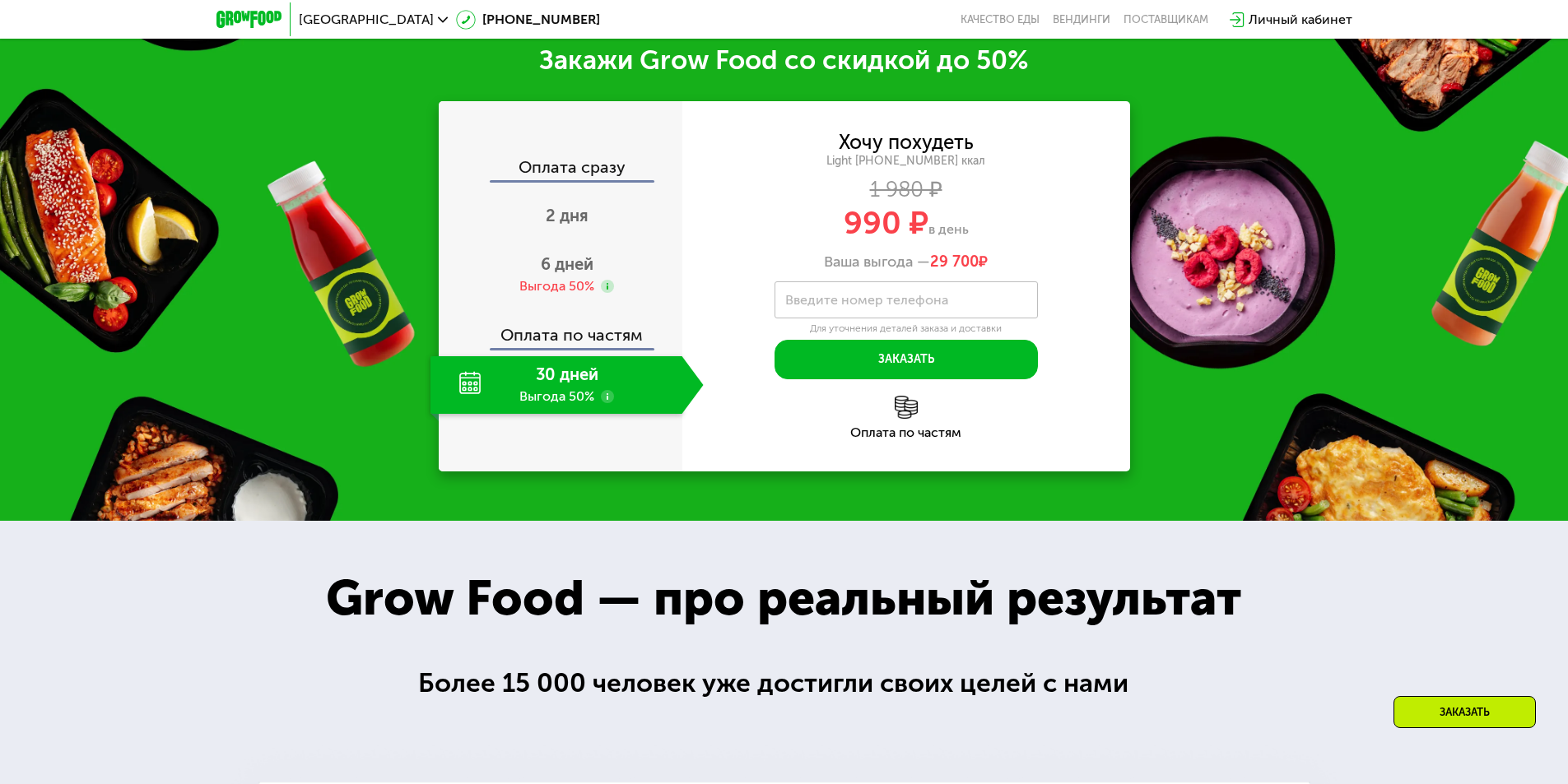
click at [1441, 713] on div "Заказать" at bounding box center [1464, 712] width 143 height 32
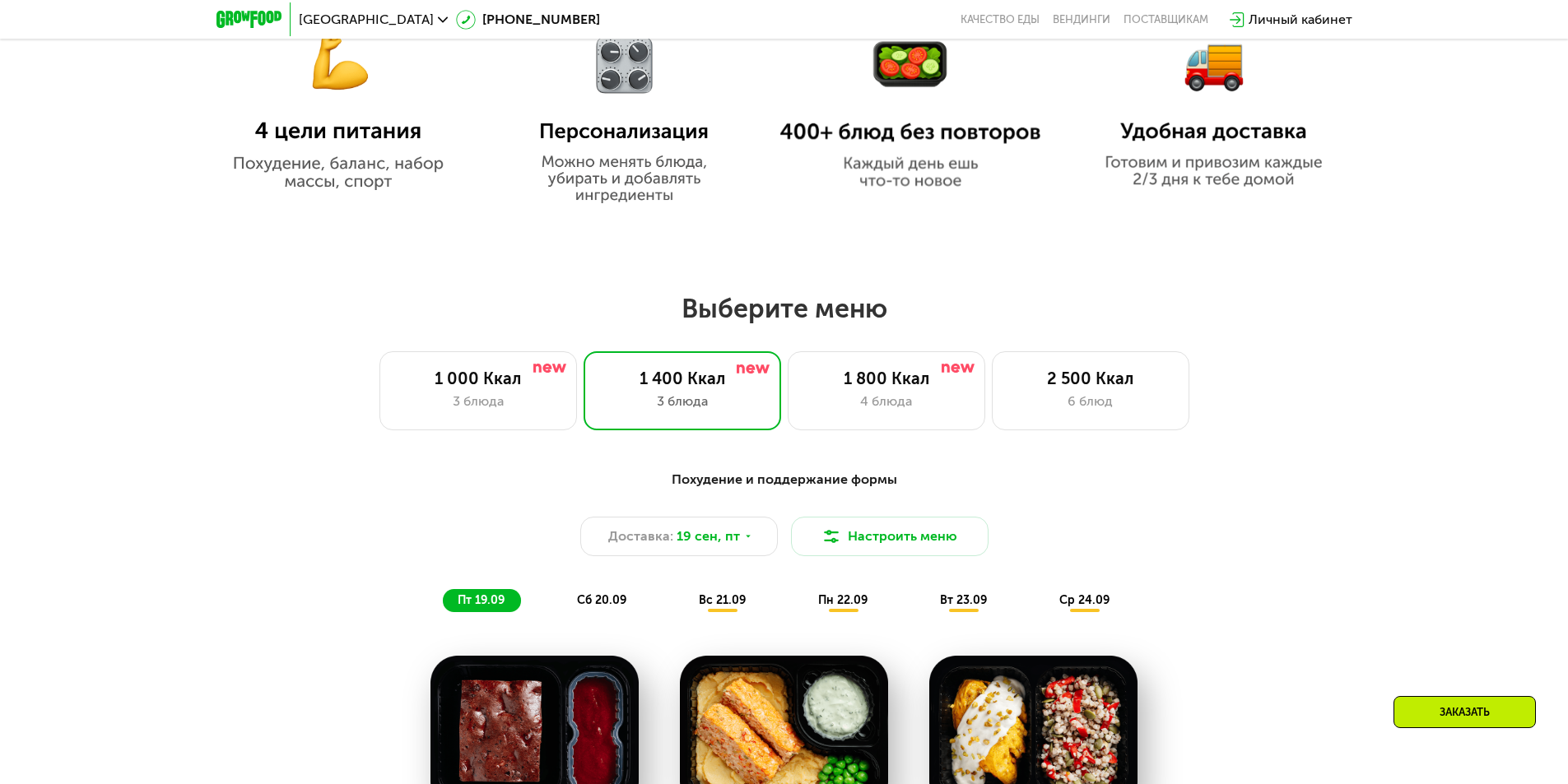
scroll to position [977, 0]
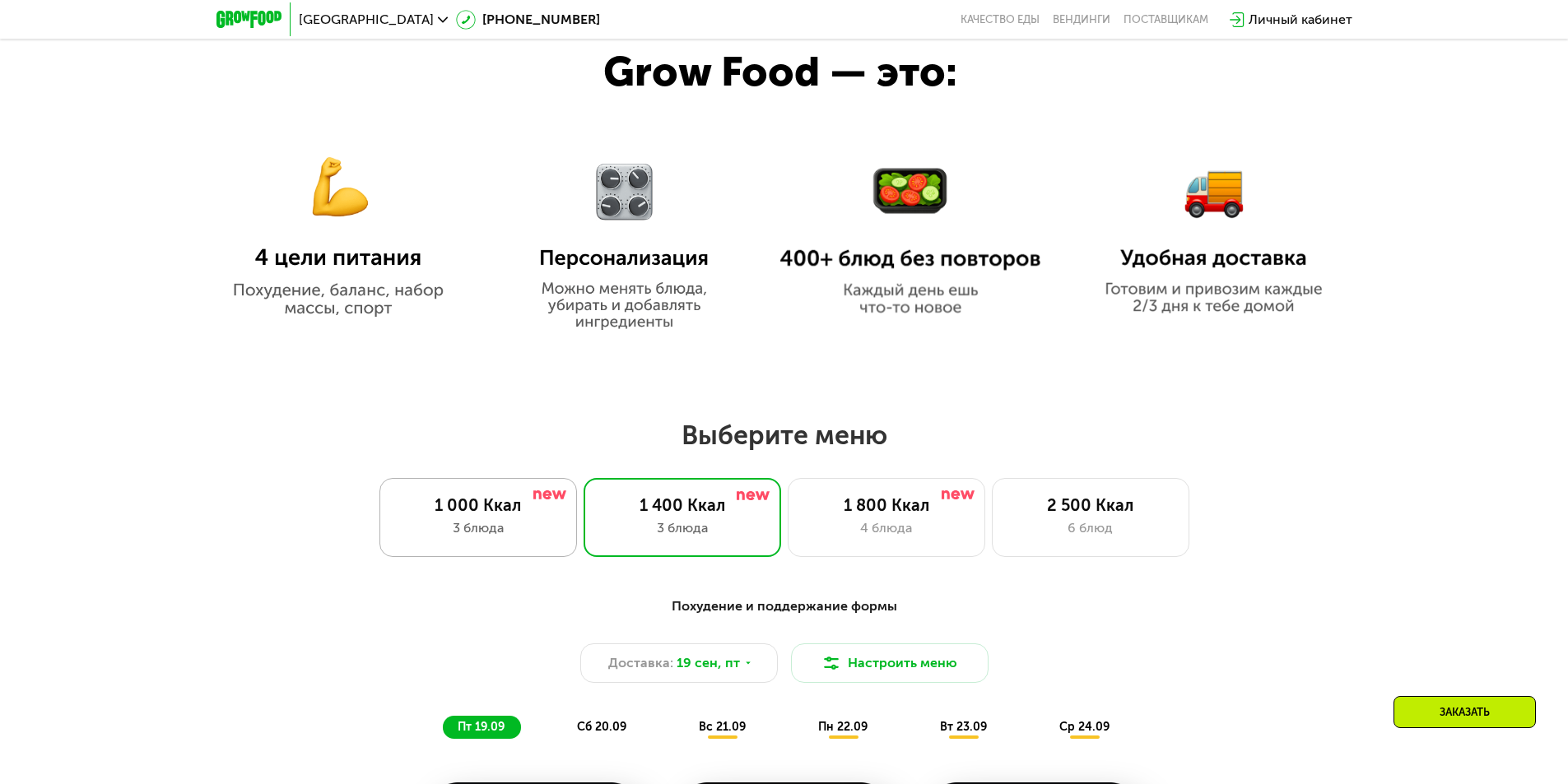
click at [524, 520] on div "1 000 Ккал 3 блюда" at bounding box center [478, 516] width 197 height 79
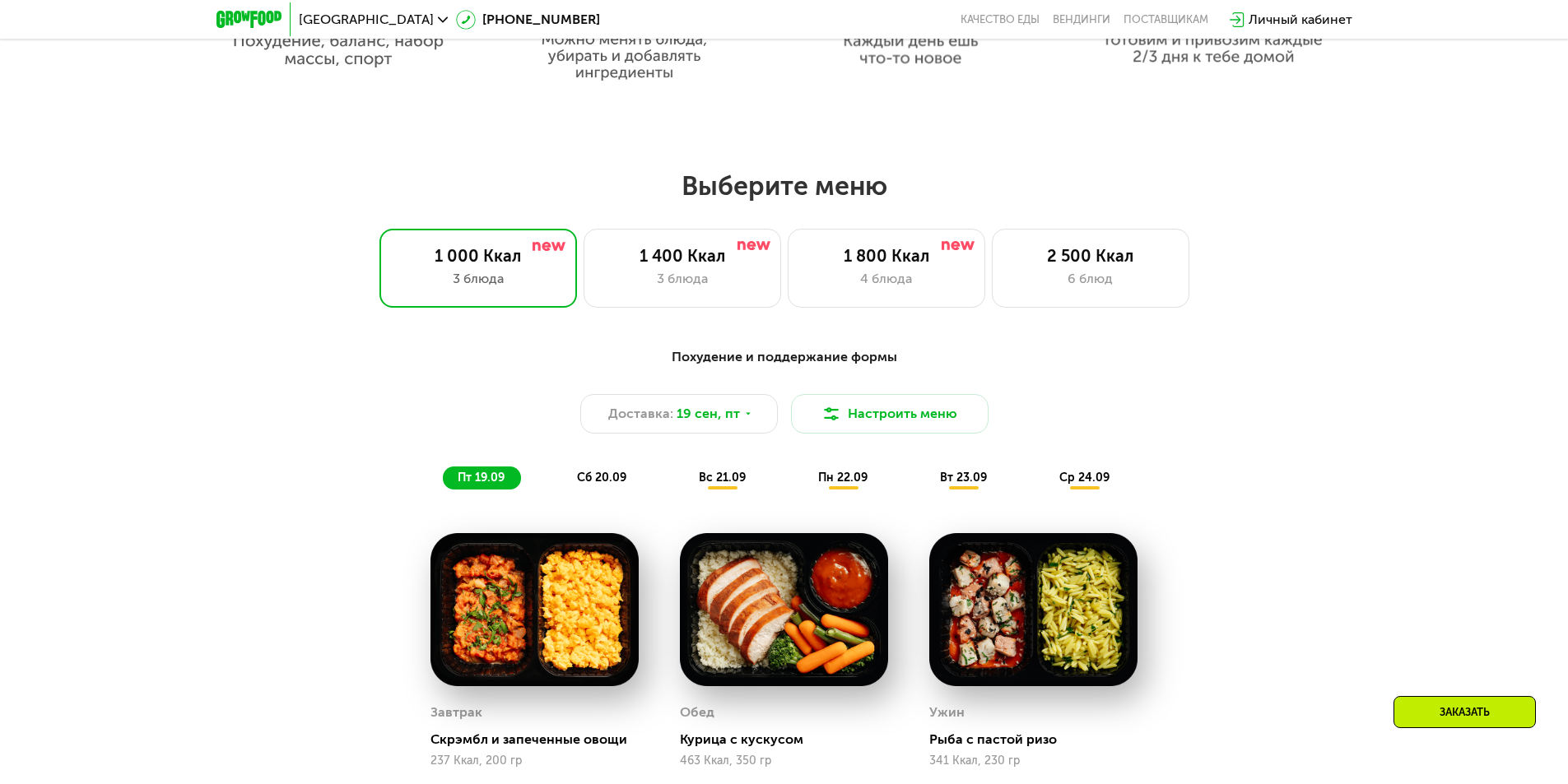
scroll to position [1225, 0]
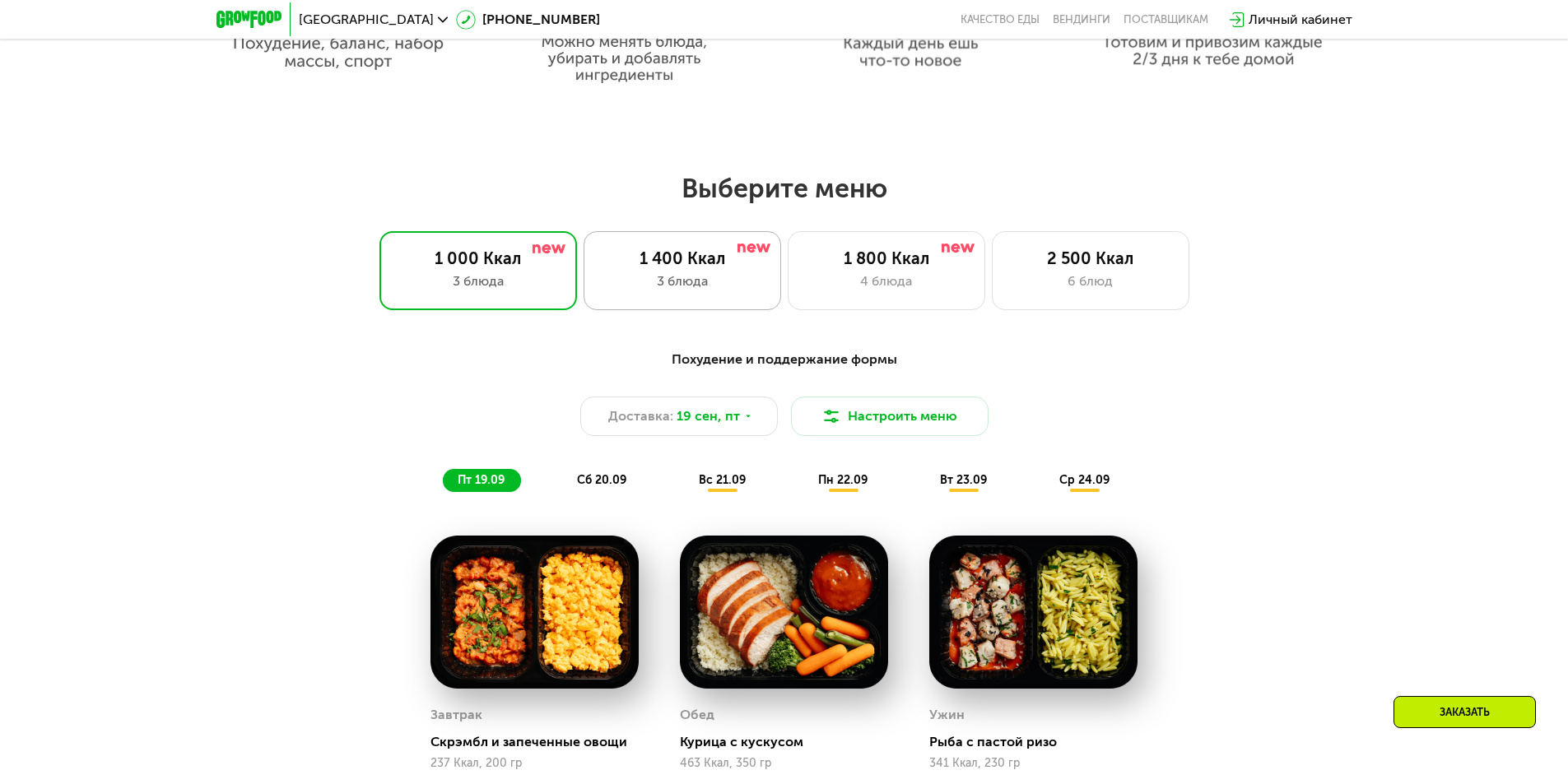
click at [657, 258] on div "1 400 Ккал" at bounding box center [683, 257] width 163 height 19
